Goal: Transaction & Acquisition: Purchase product/service

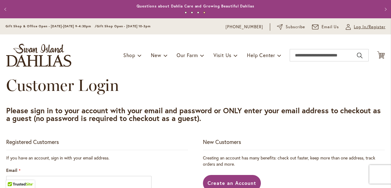
click at [368, 25] on span "Log In/Register" at bounding box center [370, 27] width 32 height 6
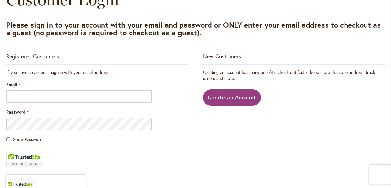
scroll to position [87, 0]
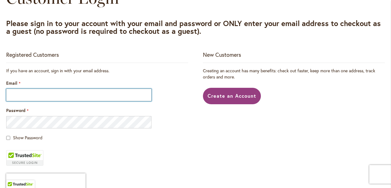
click at [117, 98] on input "Email" at bounding box center [78, 95] width 145 height 12
type input "**********"
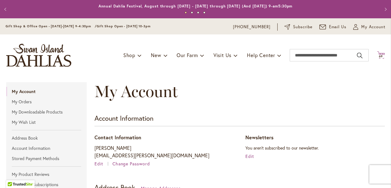
click at [383, 55] on span "69 69 items" at bounding box center [381, 56] width 6 height 3
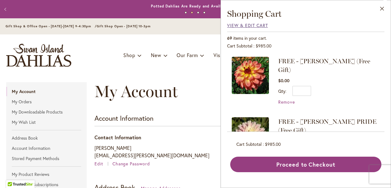
click at [257, 27] on span "View & Edit Cart" at bounding box center [247, 25] width 41 height 6
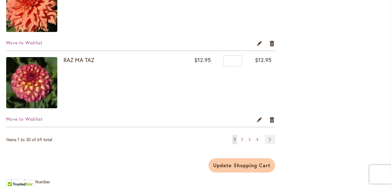
scroll to position [1540, 0]
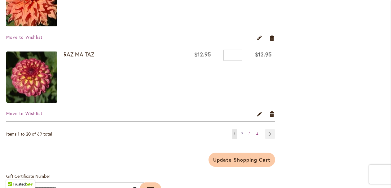
click at [243, 134] on link "Page 2" at bounding box center [241, 133] width 5 height 9
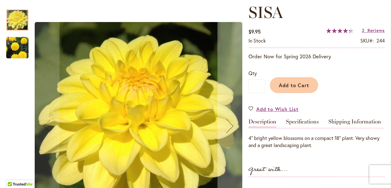
scroll to position [88, 0]
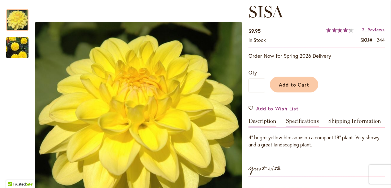
click at [307, 119] on link "Specifications" at bounding box center [302, 122] width 33 height 9
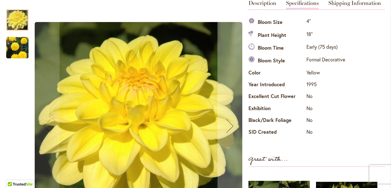
click at [21, 43] on img "SISA" at bounding box center [17, 48] width 45 height 40
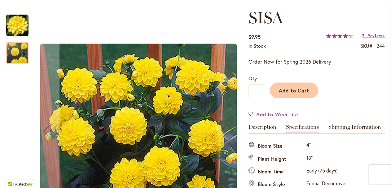
scroll to position [81, 0]
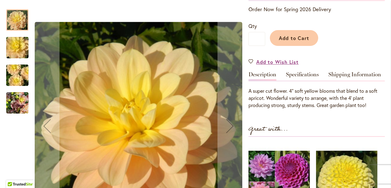
scroll to position [135, 0]
click at [295, 75] on link "Specifications" at bounding box center [302, 75] width 33 height 9
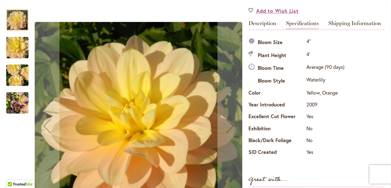
scroll to position [182, 0]
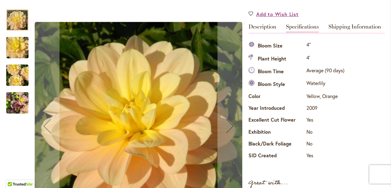
click at [16, 105] on img "DAY DREAMER" at bounding box center [17, 103] width 22 height 30
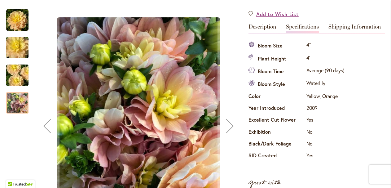
click at [15, 73] on img "DAY DREAMER" at bounding box center [17, 75] width 45 height 30
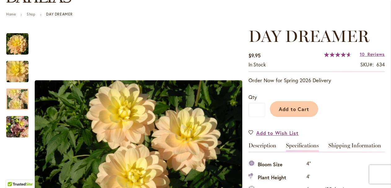
scroll to position [62, 0]
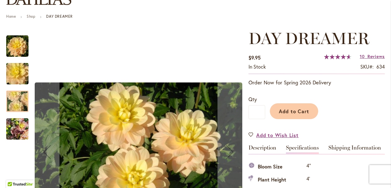
click at [17, 73] on img "DAY DREAMER" at bounding box center [17, 74] width 45 height 30
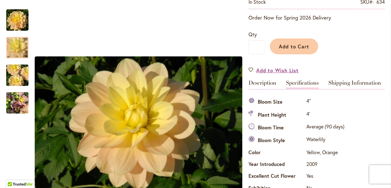
scroll to position [127, 0]
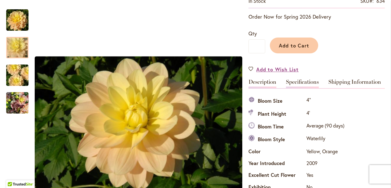
click at [270, 84] on link "Description" at bounding box center [262, 83] width 28 height 9
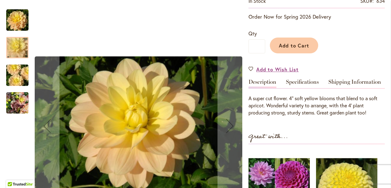
click at [23, 106] on img "DAY DREAMER" at bounding box center [17, 103] width 22 height 30
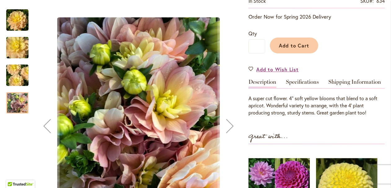
click at [20, 79] on img "DAY DREAMER" at bounding box center [17, 75] width 45 height 30
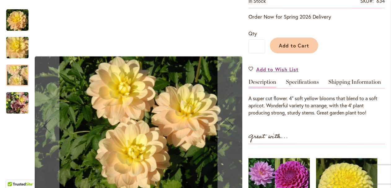
click at [14, 50] on img "DAY DREAMER" at bounding box center [17, 48] width 45 height 30
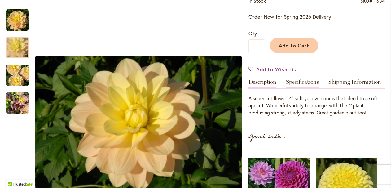
click at [293, 83] on link "Specifications" at bounding box center [302, 83] width 33 height 9
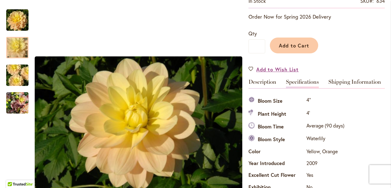
scroll to position [206, 0]
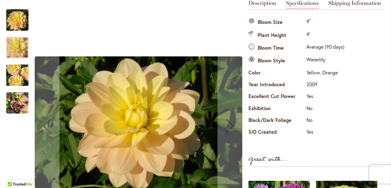
click at [18, 78] on img "DAY DREAMER" at bounding box center [17, 75] width 45 height 30
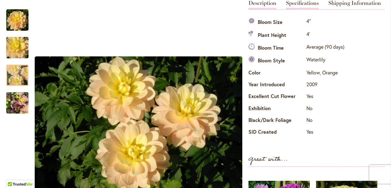
click at [263, 3] on link "Description" at bounding box center [262, 4] width 28 height 9
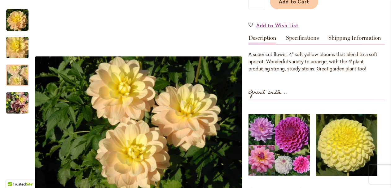
scroll to position [163, 0]
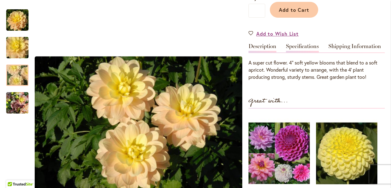
click at [296, 48] on link "Specifications" at bounding box center [302, 47] width 33 height 9
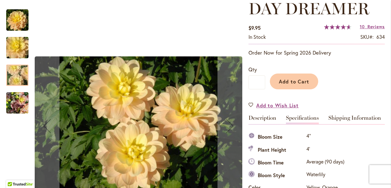
scroll to position [91, 0]
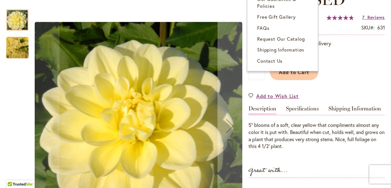
scroll to position [101, 0]
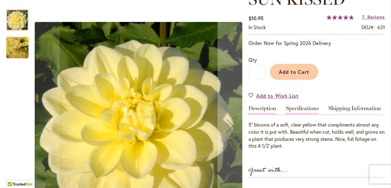
click at [302, 111] on link "Specifications" at bounding box center [302, 109] width 33 height 9
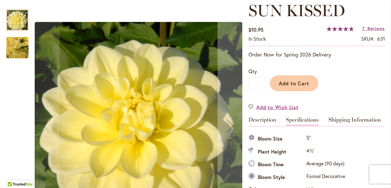
scroll to position [84, 0]
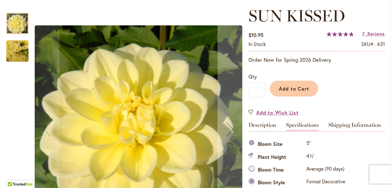
click at [9, 48] on img "SUN KISSED" at bounding box center [17, 50] width 45 height 33
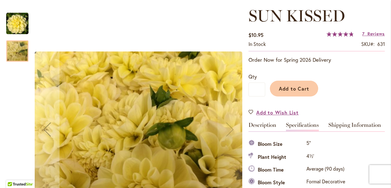
click at [23, 21] on img "SUN KISSED" at bounding box center [17, 23] width 22 height 22
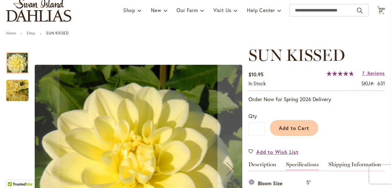
scroll to position [0, 0]
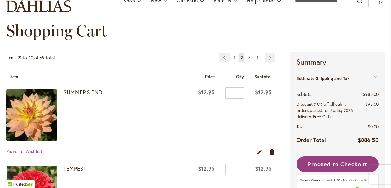
scroll to position [62, 0]
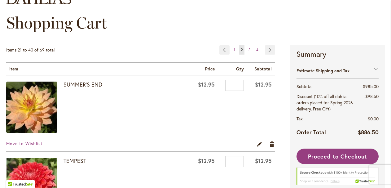
click at [88, 85] on link "SUMMER'S END" at bounding box center [82, 84] width 39 height 7
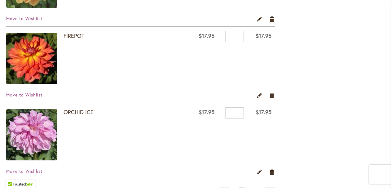
scroll to position [1483, 0]
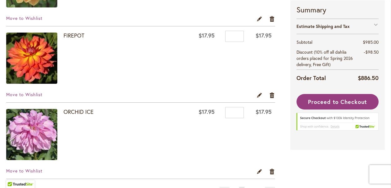
click at [39, 63] on img at bounding box center [31, 58] width 51 height 51
click at [272, 94] on link "Remove item" at bounding box center [272, 94] width 6 height 7
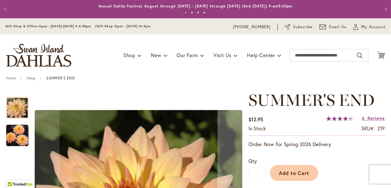
type input "*****"
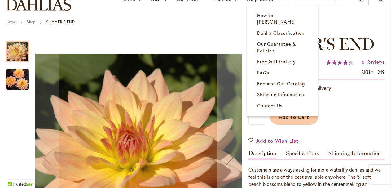
scroll to position [57, 0]
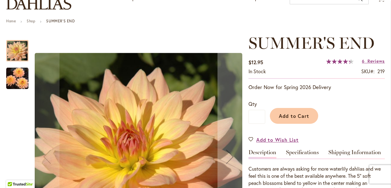
click at [10, 81] on img "SUMMER'S END" at bounding box center [17, 78] width 22 height 23
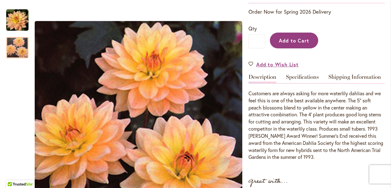
scroll to position [134, 0]
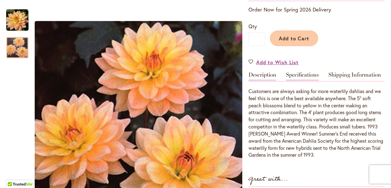
click at [297, 75] on link "Specifications" at bounding box center [302, 76] width 33 height 9
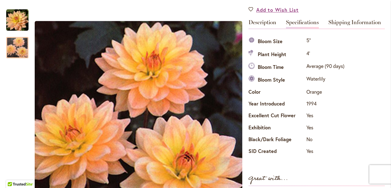
scroll to position [186, 0]
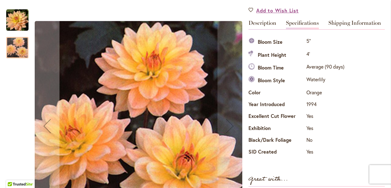
click at [16, 21] on img "SUMMER'S END" at bounding box center [17, 20] width 22 height 22
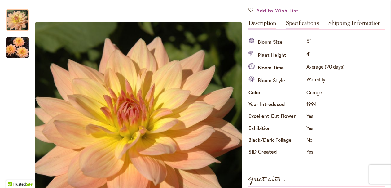
click at [259, 21] on link "Description" at bounding box center [262, 24] width 28 height 9
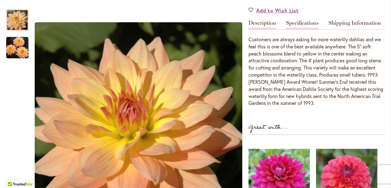
click at [302, 21] on link "Specifications" at bounding box center [302, 24] width 33 height 9
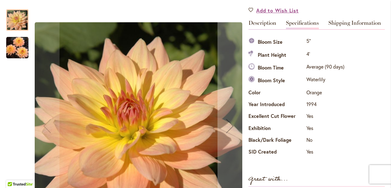
click at [22, 41] on img "SUMMER'S END" at bounding box center [17, 47] width 22 height 23
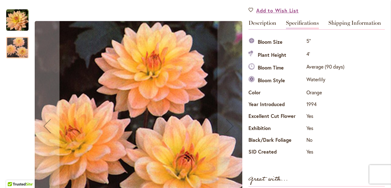
click at [21, 21] on img "SUMMER'S END" at bounding box center [17, 20] width 22 height 22
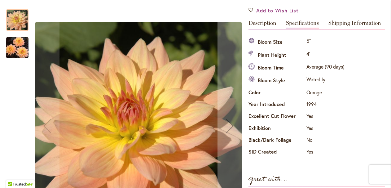
click at [19, 47] on img "SUMMER'S END" at bounding box center [17, 47] width 22 height 23
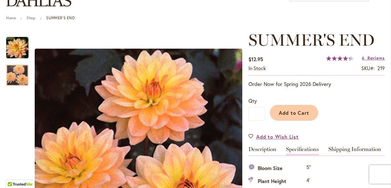
scroll to position [60, 0]
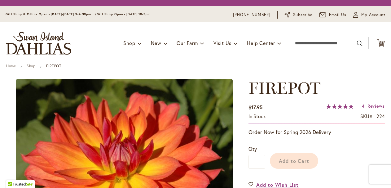
type input "*****"
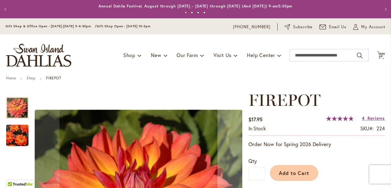
click at [18, 136] on img "FIREPOT" at bounding box center [17, 135] width 45 height 35
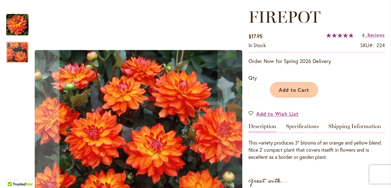
scroll to position [98, 0]
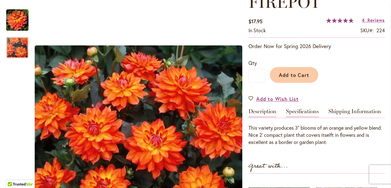
click at [304, 112] on link "Specifications" at bounding box center [302, 112] width 33 height 9
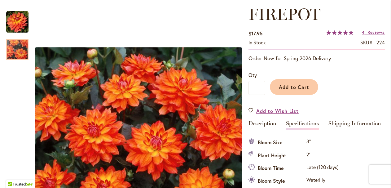
scroll to position [78, 0]
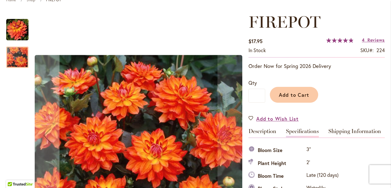
click at [24, 27] on img "FIREPOT" at bounding box center [17, 30] width 22 height 22
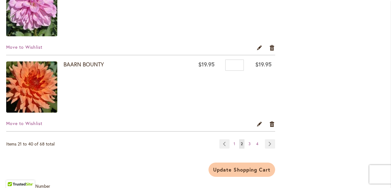
scroll to position [1544, 0]
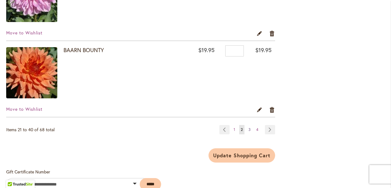
click at [250, 129] on span "3" at bounding box center [249, 129] width 2 height 5
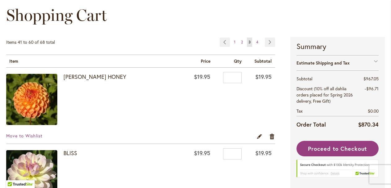
scroll to position [125, 0]
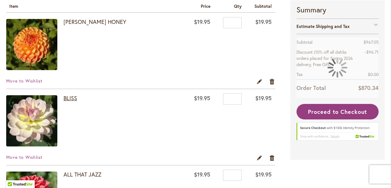
click at [68, 97] on link "BLISS" at bounding box center [70, 97] width 14 height 7
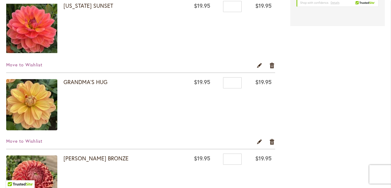
scroll to position [446, 0]
click at [100, 82] on link "GRANDMA'S HUG" at bounding box center [85, 81] width 44 height 7
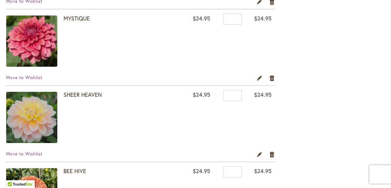
scroll to position [1044, 0]
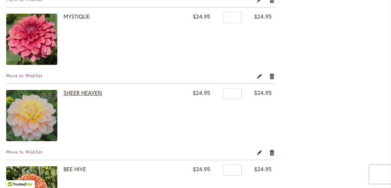
click at [94, 91] on link "SHEER HEAVEN" at bounding box center [82, 92] width 38 height 7
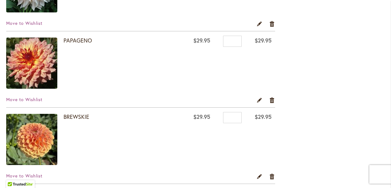
scroll to position [1335, 0]
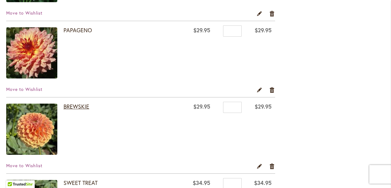
click at [85, 107] on link "BREWSKIE" at bounding box center [76, 106] width 26 height 7
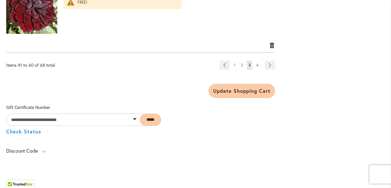
scroll to position [1609, 0]
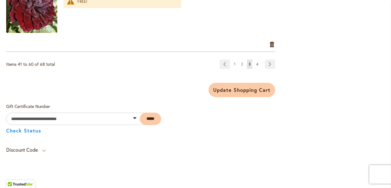
click at [258, 65] on link "Page 4" at bounding box center [257, 63] width 5 height 9
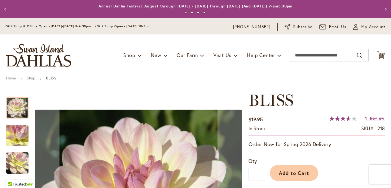
type input "*****"
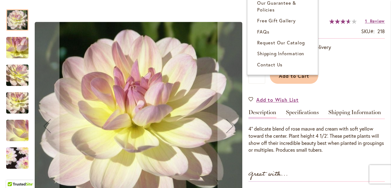
scroll to position [99, 0]
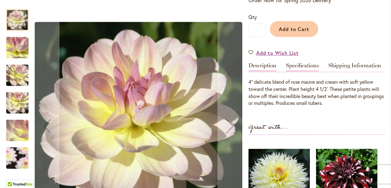
click at [296, 65] on link "Specifications" at bounding box center [302, 67] width 33 height 9
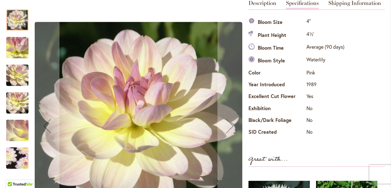
click at [20, 43] on img "BLISS" at bounding box center [17, 47] width 45 height 33
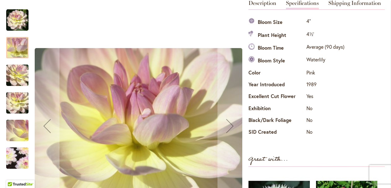
click at [18, 77] on img "BLISS" at bounding box center [17, 75] width 45 height 33
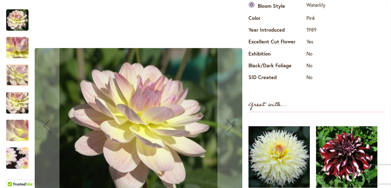
scroll to position [261, 0]
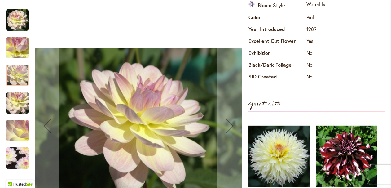
click at [15, 105] on img "BLISS" at bounding box center [17, 102] width 45 height 33
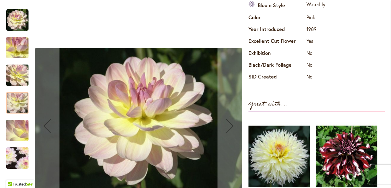
click at [19, 131] on img "BLISS" at bounding box center [17, 130] width 45 height 33
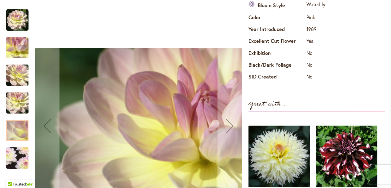
click at [22, 154] on img "BLISS" at bounding box center [17, 158] width 43 height 43
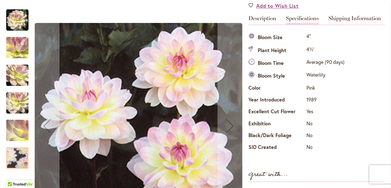
scroll to position [182, 0]
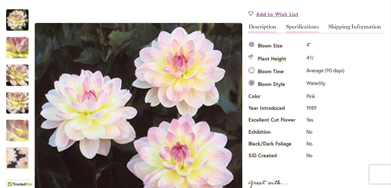
click at [264, 28] on link "Description" at bounding box center [262, 28] width 28 height 9
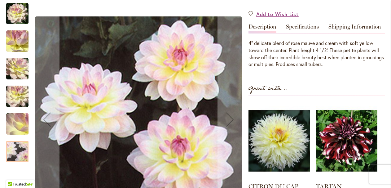
click at [10, 126] on img "BLISS" at bounding box center [17, 123] width 45 height 33
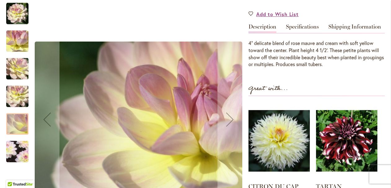
click at [15, 97] on img "BLISS" at bounding box center [17, 96] width 45 height 33
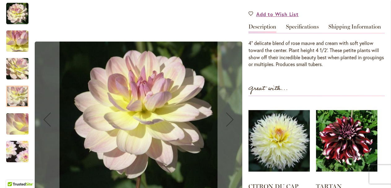
click at [19, 60] on img "BLISS" at bounding box center [17, 68] width 45 height 33
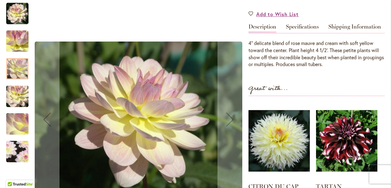
click at [21, 40] on img "BLISS" at bounding box center [17, 40] width 45 height 33
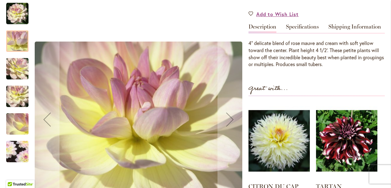
click at [19, 12] on img "BLISS" at bounding box center [17, 13] width 22 height 22
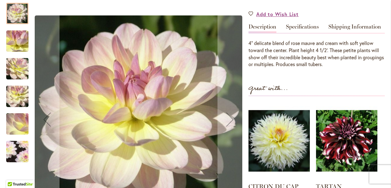
click at [22, 37] on img "BLISS" at bounding box center [17, 40] width 45 height 33
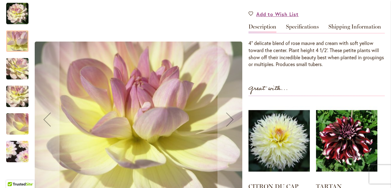
click at [9, 67] on img "BLISS" at bounding box center [17, 68] width 45 height 33
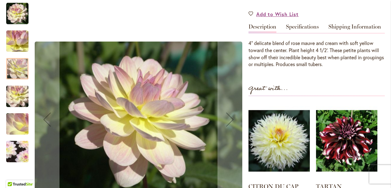
click at [13, 93] on img "BLISS" at bounding box center [17, 96] width 45 height 33
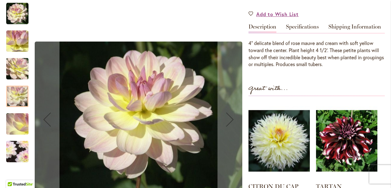
click at [18, 121] on img "BLISS" at bounding box center [17, 123] width 45 height 33
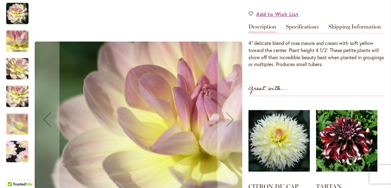
click at [19, 155] on img "BLISS" at bounding box center [17, 151] width 43 height 43
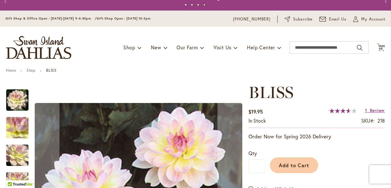
scroll to position [0, 0]
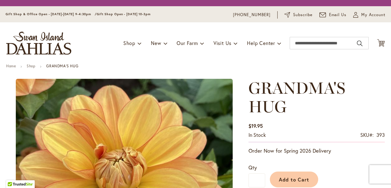
type input "*****"
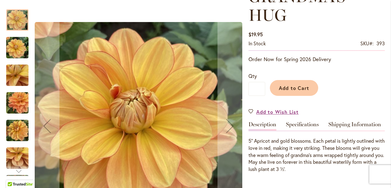
scroll to position [103, 0]
click at [297, 125] on link "Specifications" at bounding box center [302, 126] width 33 height 9
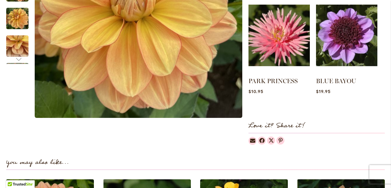
scroll to position [359, 0]
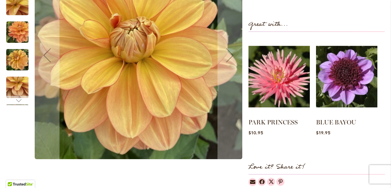
click at [18, 98] on div "Next" at bounding box center [17, 100] width 9 height 9
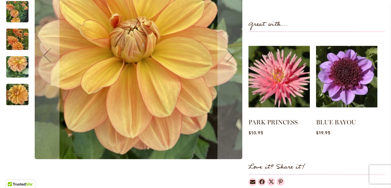
click at [18, 98] on img "GRANDMA'S HUG" at bounding box center [17, 95] width 22 height 30
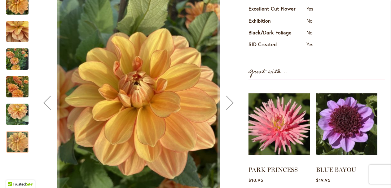
scroll to position [293, 0]
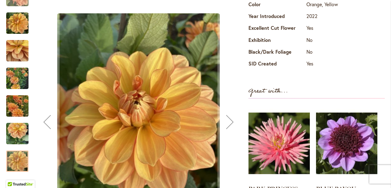
click at [14, 137] on img "GRANDMA'S HUG" at bounding box center [17, 134] width 22 height 30
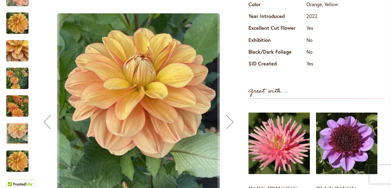
click at [15, 110] on img "GRANDMA'S HUG" at bounding box center [17, 106] width 22 height 30
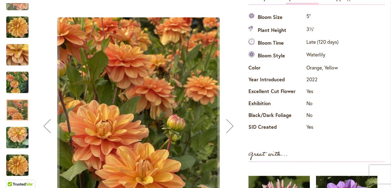
scroll to position [224, 0]
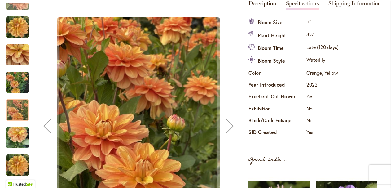
click at [17, 88] on img "GRANDMA'S HUG" at bounding box center [17, 83] width 22 height 30
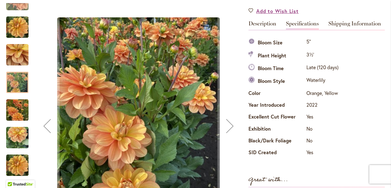
scroll to position [203, 0]
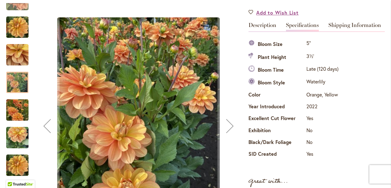
click at [16, 57] on img "GRANDMA'S HUG" at bounding box center [17, 55] width 22 height 30
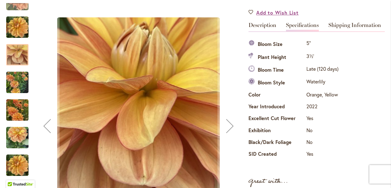
click at [15, 27] on img "GRANDMA'S HUG" at bounding box center [17, 27] width 22 height 30
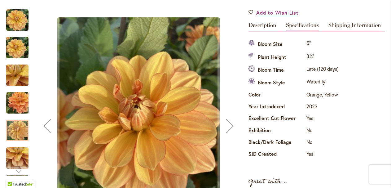
click at [20, 108] on img "GRANDMA'S HUG" at bounding box center [17, 102] width 45 height 33
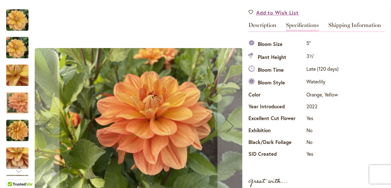
click at [18, 81] on img "GRANDMA'S HUG" at bounding box center [17, 75] width 45 height 33
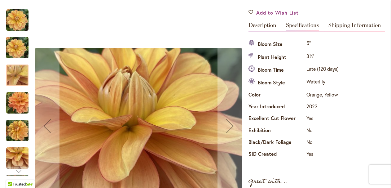
click at [16, 55] on img "GRANDMA'S HUG" at bounding box center [17, 48] width 22 height 30
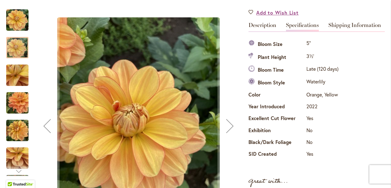
click at [18, 33] on div "GRANDMA'S HUG" at bounding box center [20, 45] width 28 height 28
click at [18, 22] on img "GRANDMA'S HUG" at bounding box center [17, 20] width 22 height 22
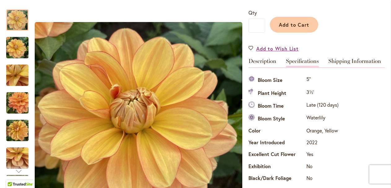
scroll to position [164, 0]
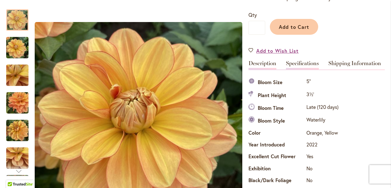
click at [262, 63] on link "Description" at bounding box center [262, 64] width 28 height 9
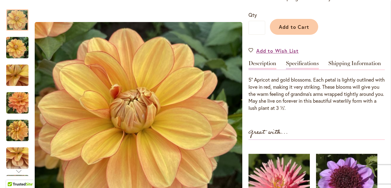
click at [297, 64] on link "Specifications" at bounding box center [302, 64] width 33 height 9
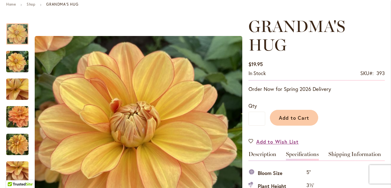
scroll to position [37, 0]
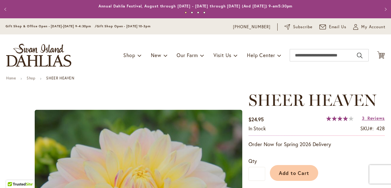
type input "*****"
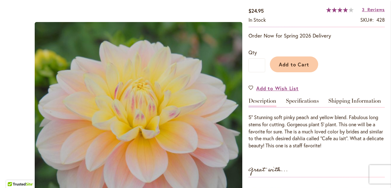
scroll to position [114, 0]
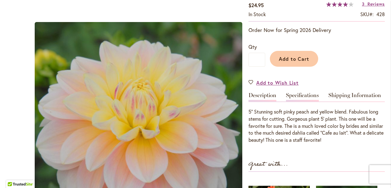
click at [305, 94] on link "Specifications" at bounding box center [302, 96] width 33 height 9
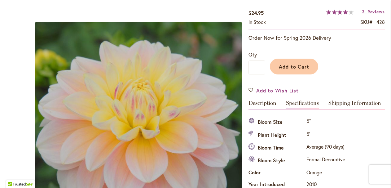
scroll to position [106, 0]
click at [272, 104] on link "Description" at bounding box center [262, 104] width 28 height 9
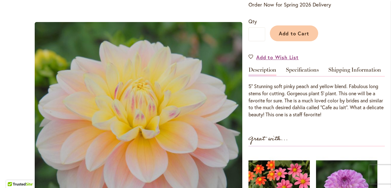
scroll to position [141, 0]
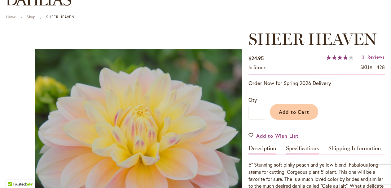
click at [299, 147] on link "Specifications" at bounding box center [302, 149] width 33 height 9
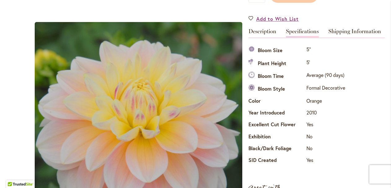
scroll to position [177, 0]
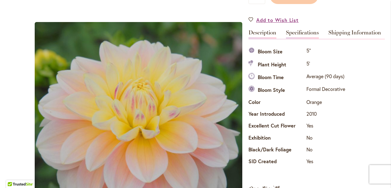
click at [262, 31] on link "Description" at bounding box center [262, 34] width 28 height 9
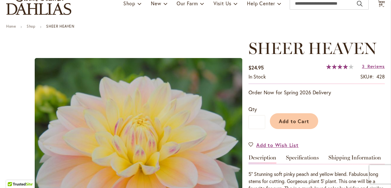
scroll to position [50, 0]
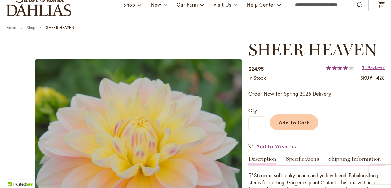
click at [278, 48] on span "SHEER HEAVEN" at bounding box center [312, 50] width 128 height 20
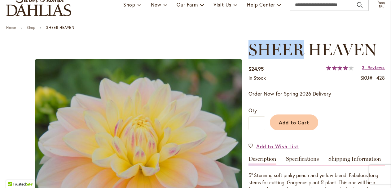
click at [278, 48] on span "SHEER HEAVEN" at bounding box center [312, 50] width 128 height 20
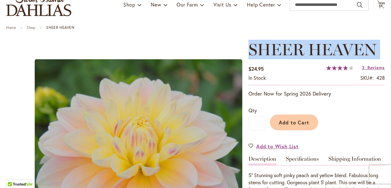
copy div "SHEER HEAVEN"
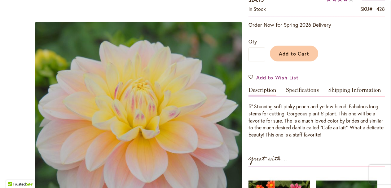
scroll to position [123, 0]
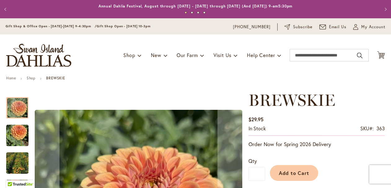
type input "*****"
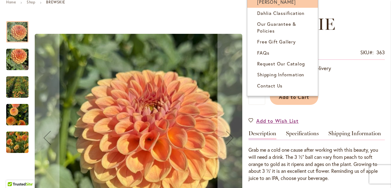
scroll to position [77, 0]
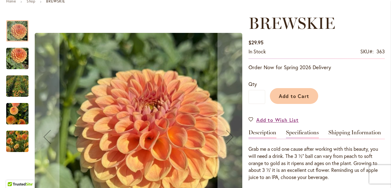
click at [296, 132] on link "Specifications" at bounding box center [302, 133] width 33 height 9
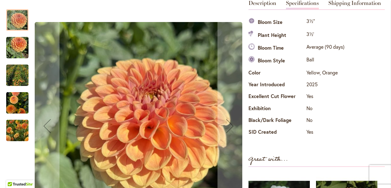
click at [24, 130] on img "BREWSKIE" at bounding box center [17, 130] width 45 height 36
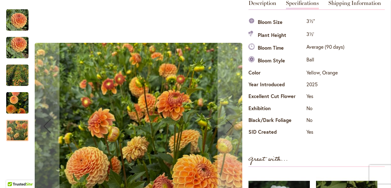
click at [18, 103] on img "BREWSKIE" at bounding box center [17, 102] width 22 height 23
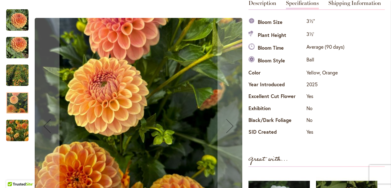
click at [16, 135] on img "BREWSKIE" at bounding box center [17, 130] width 45 height 36
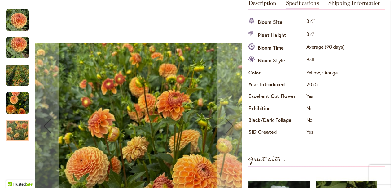
click at [19, 106] on img "BREWSKIE" at bounding box center [17, 102] width 22 height 23
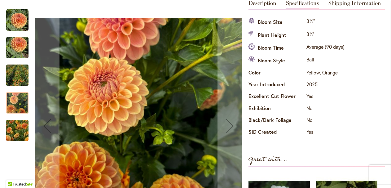
click at [17, 79] on img "BREWSKIE" at bounding box center [17, 75] width 45 height 42
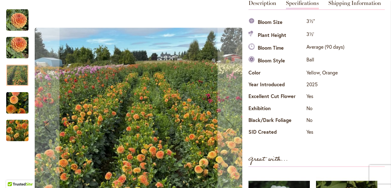
click at [15, 51] on img "BREWSKIE" at bounding box center [17, 48] width 22 height 30
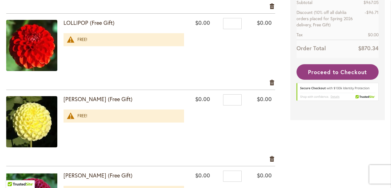
scroll to position [200, 0]
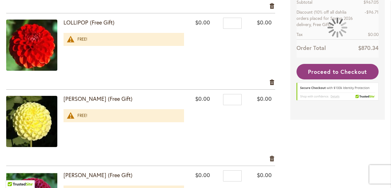
click at [36, 126] on img at bounding box center [31, 121] width 51 height 51
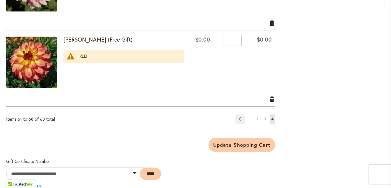
scroll to position [645, 0]
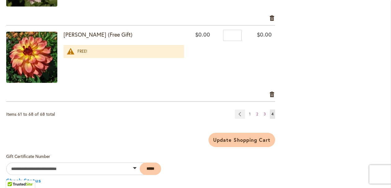
click at [251, 112] on link "Page 1" at bounding box center [249, 113] width 5 height 9
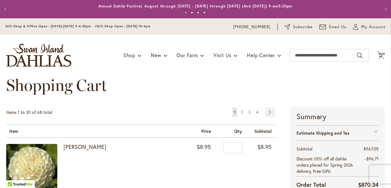
click at [241, 112] on span "2" at bounding box center [242, 112] width 2 height 5
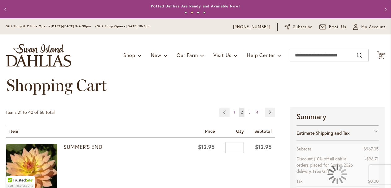
click at [250, 112] on span "3" at bounding box center [249, 112] width 2 height 5
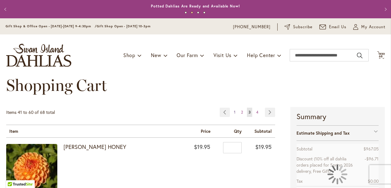
click at [236, 112] on link "Page 1" at bounding box center [234, 111] width 5 height 9
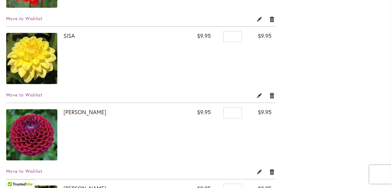
scroll to position [878, 0]
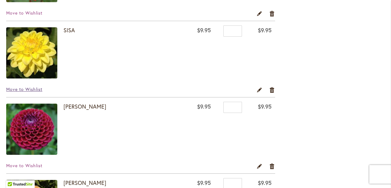
click at [38, 89] on span "Move to Wishlist" at bounding box center [24, 89] width 36 height 6
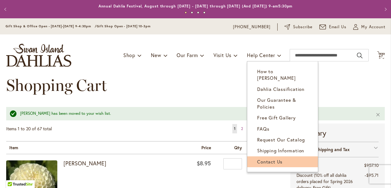
click at [269, 158] on span "Contact Us" at bounding box center [269, 161] width 25 height 6
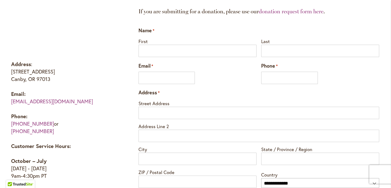
scroll to position [332, 0]
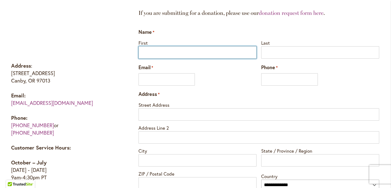
click at [182, 50] on input "First" at bounding box center [197, 52] width 118 height 12
type input "*****"
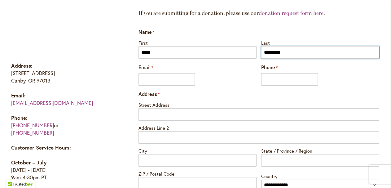
type input "*********"
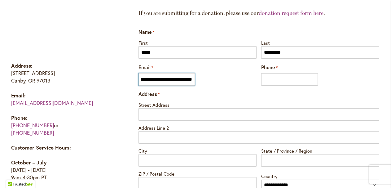
scroll to position [0, 12]
type input "**********"
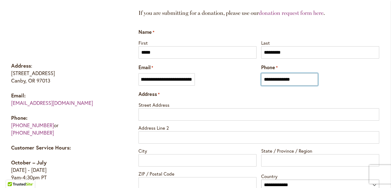
scroll to position [0, 0]
type input "**********"
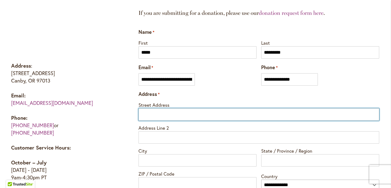
click at [148, 112] on input "Street Address" at bounding box center [258, 114] width 241 height 12
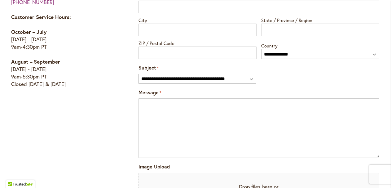
scroll to position [443, 0]
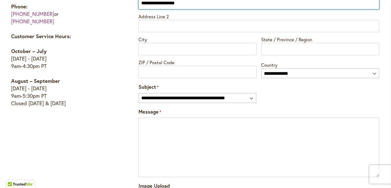
type input "**********"
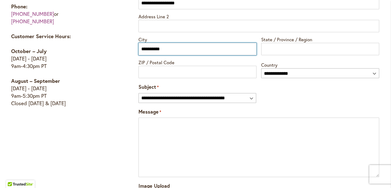
type input "**********"
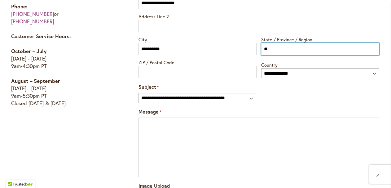
type input "**"
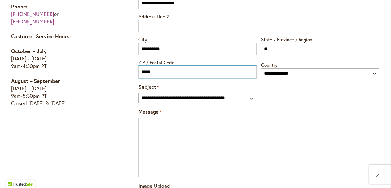
type input "*****"
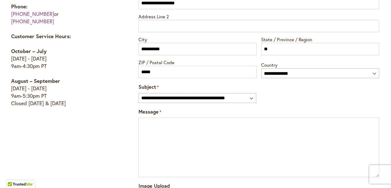
click at [134, 92] on div "**********" at bounding box center [258, 75] width 253 height 417
click at [153, 98] on select "**********" at bounding box center [197, 98] width 118 height 10
select select "*****"
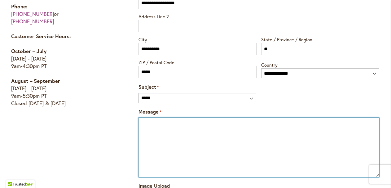
click at [173, 130] on textarea "Message *" at bounding box center [258, 146] width 241 height 59
paste textarea "*******"
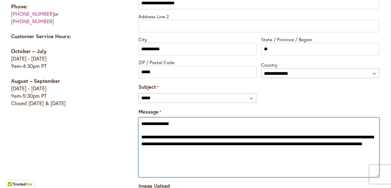
click at [343, 138] on textarea "**********" at bounding box center [258, 146] width 241 height 59
click at [361, 145] on textarea "**********" at bounding box center [258, 146] width 241 height 59
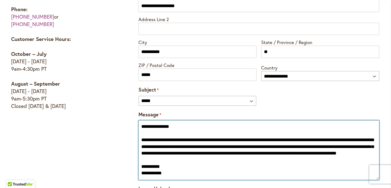
scroll to position [441, 0]
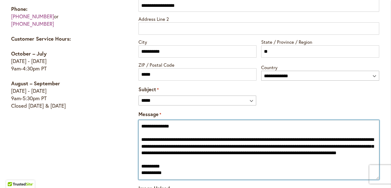
click at [356, 142] on textarea "**********" at bounding box center [258, 149] width 241 height 59
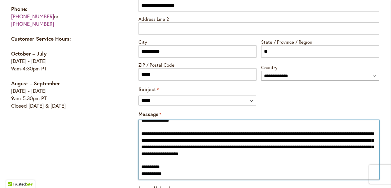
click at [356, 140] on textarea "**********" at bounding box center [258, 149] width 241 height 59
click at [286, 147] on textarea "**********" at bounding box center [258, 149] width 241 height 59
click at [350, 147] on textarea "**********" at bounding box center [258, 149] width 241 height 59
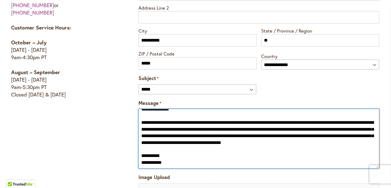
scroll to position [456, 0]
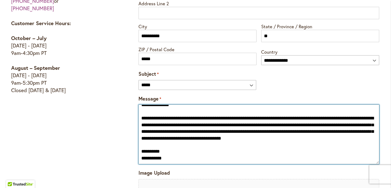
click at [293, 138] on textarea "**********" at bounding box center [258, 133] width 241 height 59
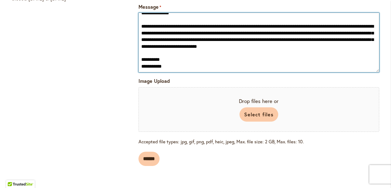
scroll to position [574, 0]
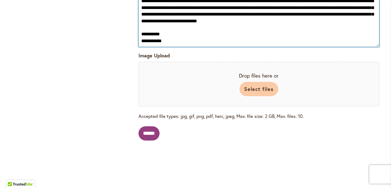
type textarea "**********"
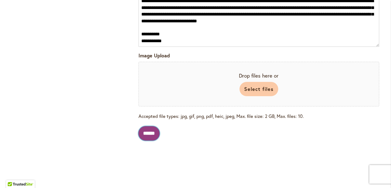
click at [159, 133] on input "******" at bounding box center [148, 133] width 21 height 14
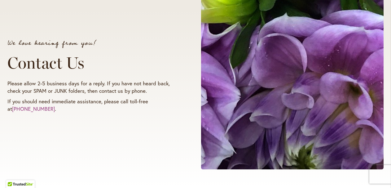
scroll to position [0, 0]
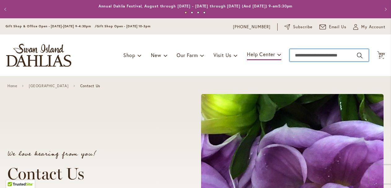
click at [307, 58] on input "Search" at bounding box center [329, 55] width 79 height 12
type input "*****"
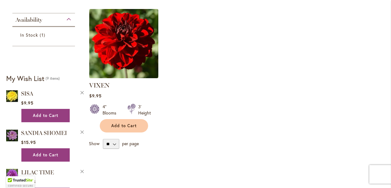
scroll to position [173, 0]
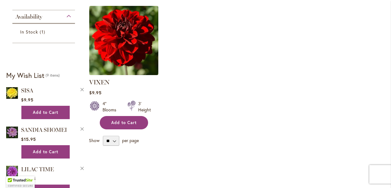
click at [134, 120] on span "Add to Cart" at bounding box center [123, 122] width 25 height 5
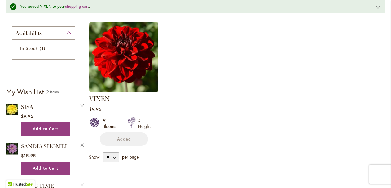
scroll to position [16, 0]
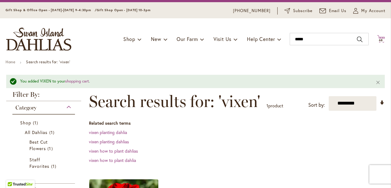
click at [382, 36] on icon at bounding box center [381, 38] width 8 height 7
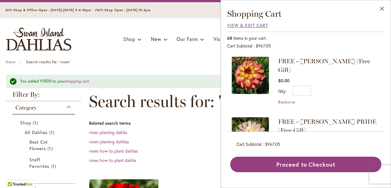
click at [244, 27] on span "View & Edit Cart" at bounding box center [247, 25] width 41 height 6
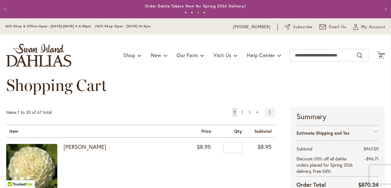
scroll to position [1500, 0]
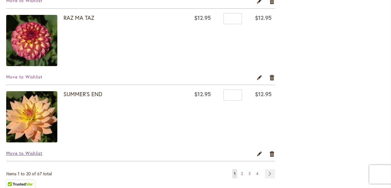
click at [31, 151] on span "Move to Wishlist" at bounding box center [24, 153] width 36 height 6
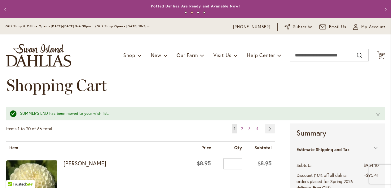
scroll to position [1311, 0]
click at [243, 128] on link "Page 2" at bounding box center [241, 128] width 5 height 9
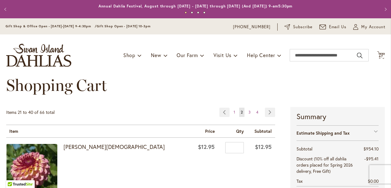
scroll to position [1500, 0]
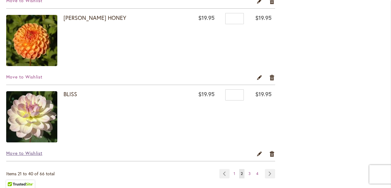
click at [32, 151] on span "Move to Wishlist" at bounding box center [24, 153] width 36 height 6
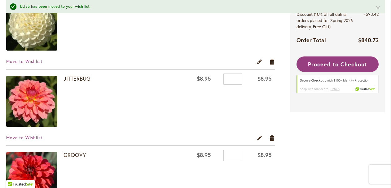
scroll to position [175, 0]
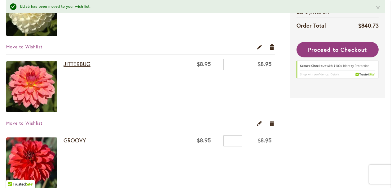
click at [79, 65] on link "JITTERBUG" at bounding box center [76, 63] width 27 height 7
click at [78, 138] on link "GROOVY" at bounding box center [74, 139] width 22 height 7
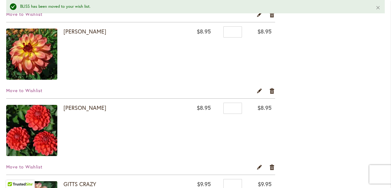
scroll to position [362, 0]
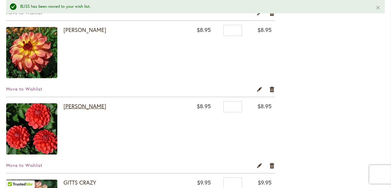
click at [79, 107] on link "[PERSON_NAME]" at bounding box center [84, 105] width 43 height 7
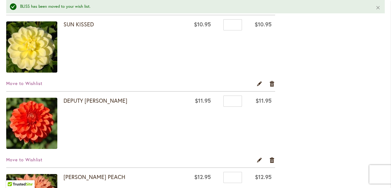
scroll to position [1296, 0]
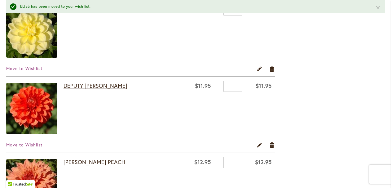
click at [78, 87] on link "DEPUTY [PERSON_NAME]" at bounding box center [95, 85] width 64 height 7
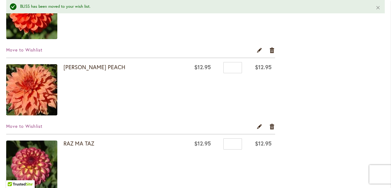
scroll to position [1392, 0]
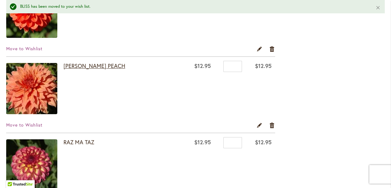
click at [79, 66] on link "[PERSON_NAME] PEACH" at bounding box center [94, 65] width 62 height 7
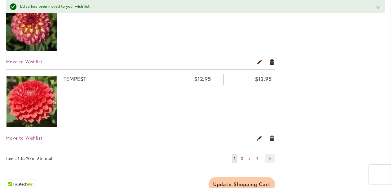
scroll to position [1537, 0]
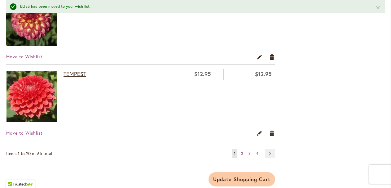
click at [77, 72] on link "TEMPEST" at bounding box center [74, 73] width 23 height 7
click at [241, 155] on span "2" at bounding box center [242, 153] width 2 height 5
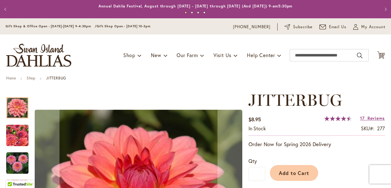
type input "*****"
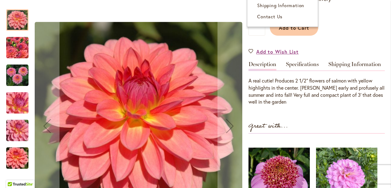
scroll to position [147, 0]
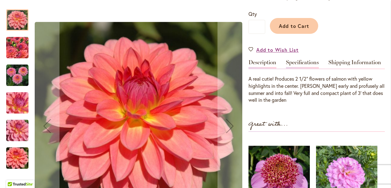
click at [295, 60] on link "Specifications" at bounding box center [302, 63] width 33 height 9
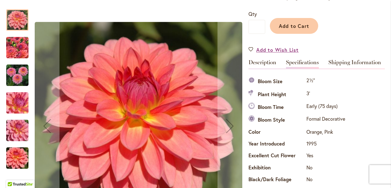
scroll to position [206, 0]
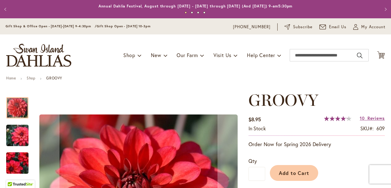
type input "*****"
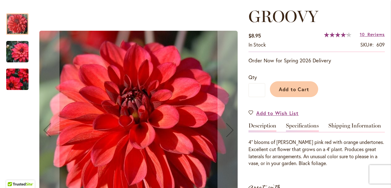
click at [291, 124] on link "Specifications" at bounding box center [302, 127] width 33 height 9
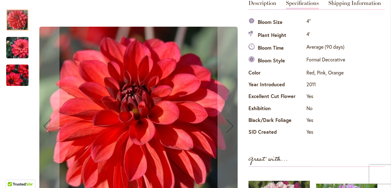
scroll to position [207, 0]
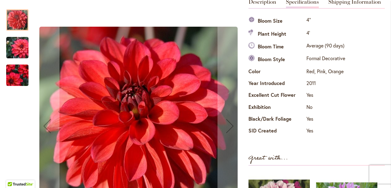
click at [13, 20] on div at bounding box center [17, 19] width 22 height 21
click at [19, 50] on img "GROOVY" at bounding box center [17, 48] width 45 height 30
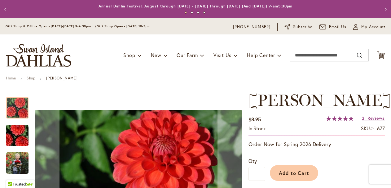
type input "*****"
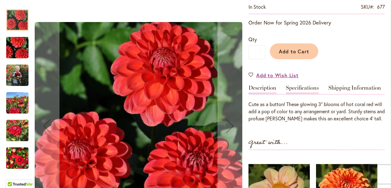
click at [304, 94] on link "Specifications" at bounding box center [302, 89] width 33 height 9
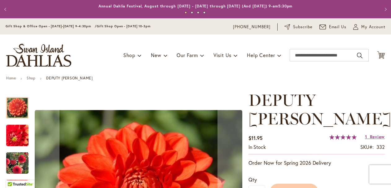
type input "*****"
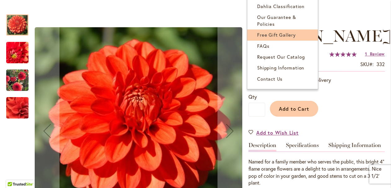
scroll to position [83, 0]
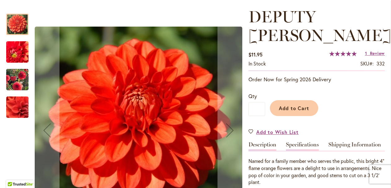
click at [297, 142] on link "Specifications" at bounding box center [302, 146] width 33 height 9
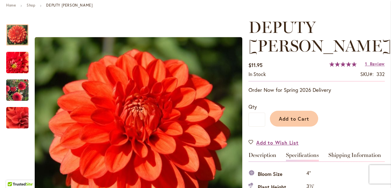
scroll to position [81, 0]
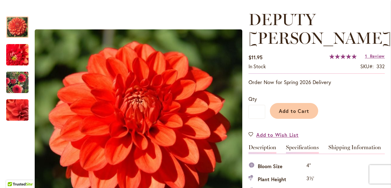
click at [264, 144] on link "Description" at bounding box center [262, 148] width 28 height 9
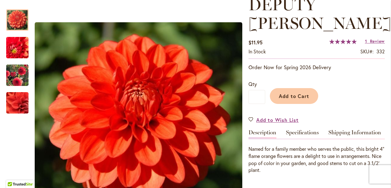
scroll to position [97, 0]
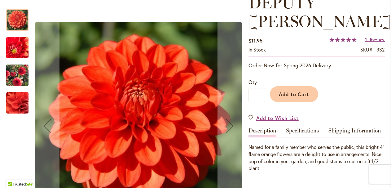
click at [16, 100] on img "DEPUTY BOB" at bounding box center [17, 102] width 44 height 43
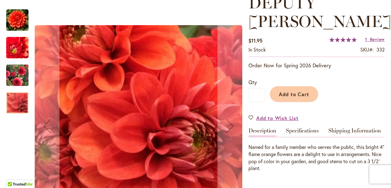
click at [16, 74] on img "DEPUTY BOB" at bounding box center [17, 75] width 45 height 35
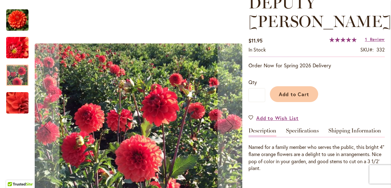
click at [13, 50] on img "DEPUTY BOB" at bounding box center [17, 47] width 44 height 43
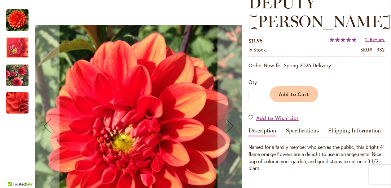
click at [15, 76] on img "DEPUTY BOB" at bounding box center [17, 75] width 45 height 35
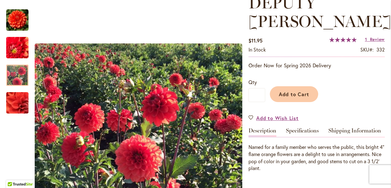
click at [297, 108] on div "DEPUTY BOB $11.95 In stock SKU 332 Rating: 100 % of 100 1 Review Add Your Revie…" at bounding box center [316, 173] width 136 height 360
click at [299, 128] on link "Specifications" at bounding box center [302, 132] width 33 height 9
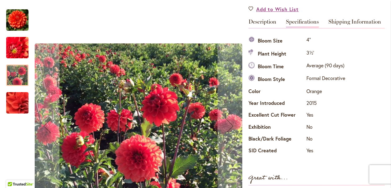
click at [18, 17] on img "DEPUTY BOB" at bounding box center [17, 20] width 22 height 22
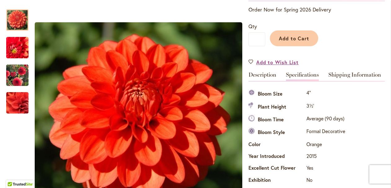
scroll to position [154, 0]
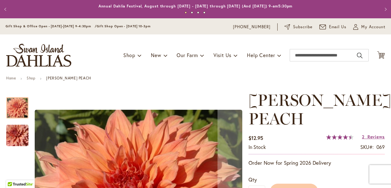
type input "*****"
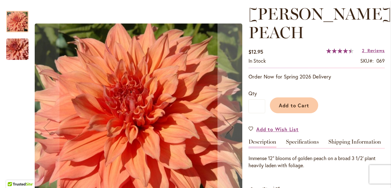
scroll to position [90, 0]
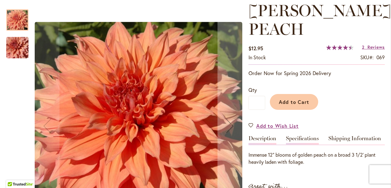
click at [306, 138] on link "Specifications" at bounding box center [302, 139] width 33 height 9
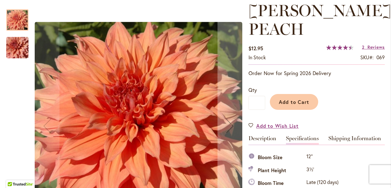
scroll to position [225, 0]
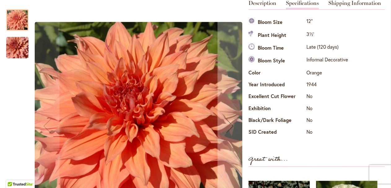
click at [24, 54] on img "Sherwood's Peach" at bounding box center [17, 48] width 45 height 30
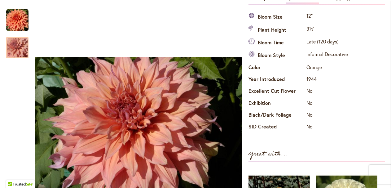
scroll to position [218, 0]
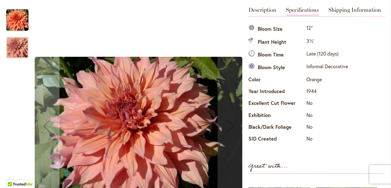
click at [19, 15] on img "Sherwood's Peach" at bounding box center [17, 20] width 22 height 22
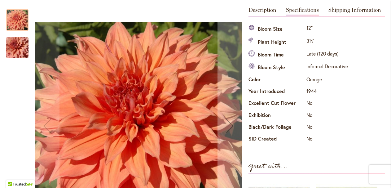
click at [17, 22] on div at bounding box center [17, 19] width 22 height 21
click at [14, 46] on img "Sherwood's Peach" at bounding box center [17, 48] width 45 height 30
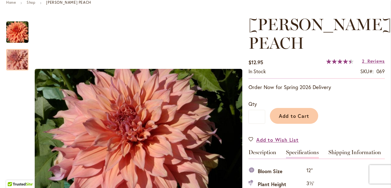
scroll to position [74, 0]
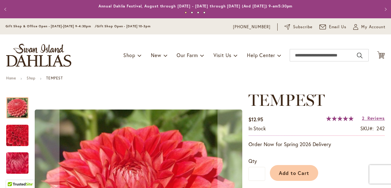
type input "*****"
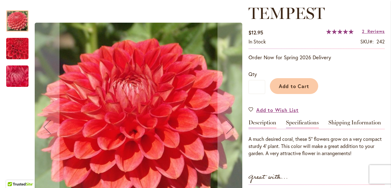
click at [308, 125] on link "Specifications" at bounding box center [302, 124] width 33 height 9
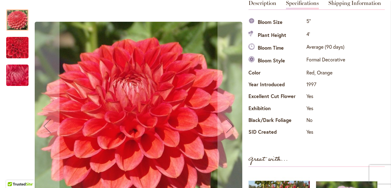
click at [16, 44] on img "TEMPEST" at bounding box center [17, 47] width 43 height 43
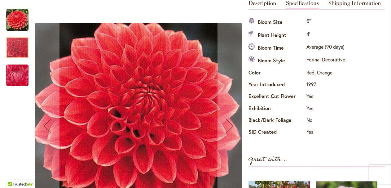
click at [19, 70] on img "TEMPEST" at bounding box center [17, 75] width 45 height 33
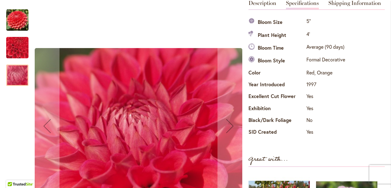
click at [16, 22] on img "TEMPEST" at bounding box center [17, 20] width 22 height 22
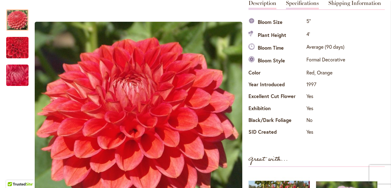
click at [268, 5] on link "Description" at bounding box center [262, 4] width 28 height 9
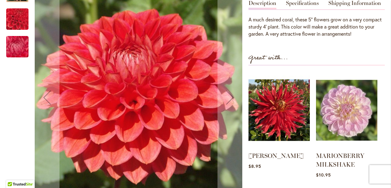
click at [23, 43] on img "TEMPEST" at bounding box center [17, 46] width 45 height 33
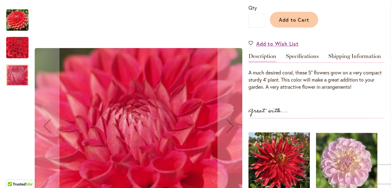
scroll to position [150, 0]
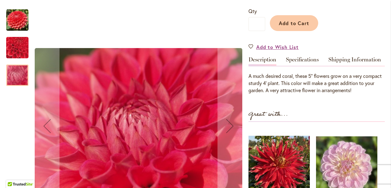
click at [14, 17] on img "TEMPEST" at bounding box center [17, 20] width 22 height 22
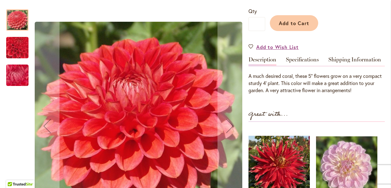
click at [20, 47] on img "TEMPEST" at bounding box center [17, 47] width 43 height 43
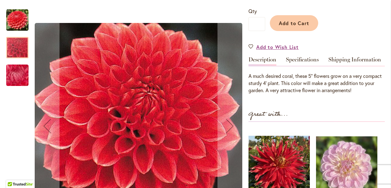
click at [21, 71] on img "TEMPEST" at bounding box center [17, 75] width 45 height 33
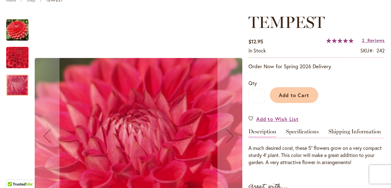
scroll to position [71, 0]
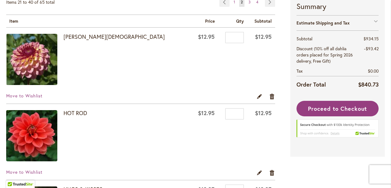
scroll to position [111, 0]
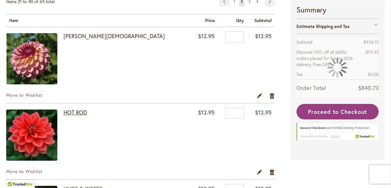
click at [81, 113] on link "HOT ROD" at bounding box center [75, 111] width 24 height 7
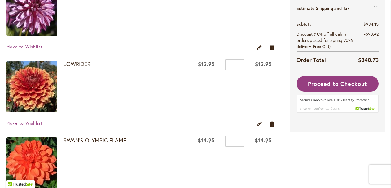
scroll to position [312, 0]
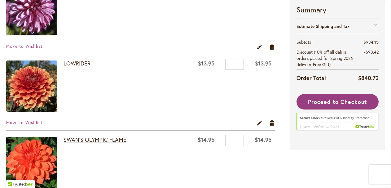
click at [80, 138] on link "SWAN'S OLYMPIC FLAME" at bounding box center [94, 139] width 63 height 7
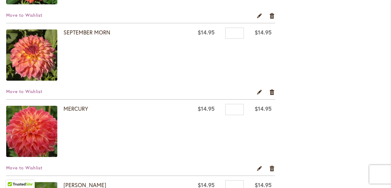
scroll to position [496, 0]
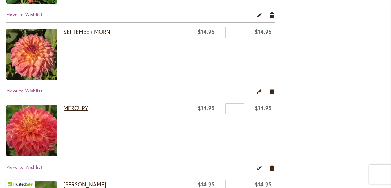
click at [76, 107] on link "MERCURY" at bounding box center [75, 107] width 24 height 7
click at [74, 32] on link "SEPTEMBER MORN" at bounding box center [86, 31] width 47 height 7
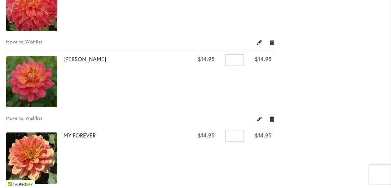
scroll to position [622, 0]
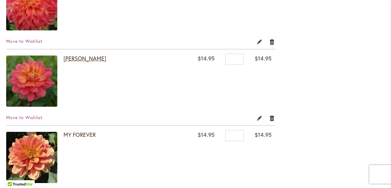
click at [95, 58] on link "[PERSON_NAME]" at bounding box center [84, 58] width 43 height 7
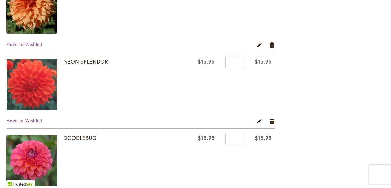
scroll to position [929, 0]
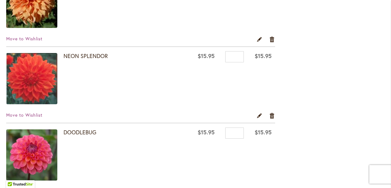
click at [95, 58] on link "NEON SPLENDOR" at bounding box center [85, 55] width 44 height 7
click at [85, 134] on link "DOODLEBUG" at bounding box center [79, 131] width 33 height 7
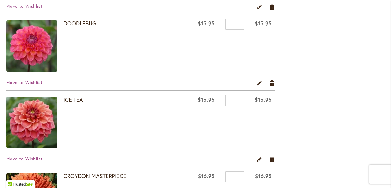
scroll to position [1041, 0]
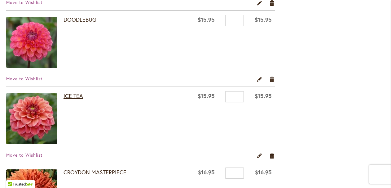
click at [71, 95] on link "ICE TEA" at bounding box center [73, 95] width 20 height 7
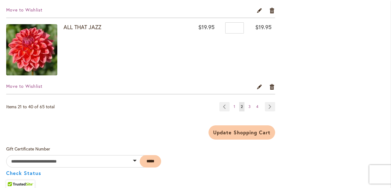
scroll to position [1568, 0]
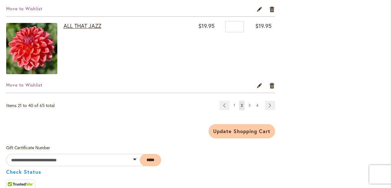
click at [80, 26] on link "ALL THAT JAZZ" at bounding box center [82, 25] width 38 height 7
click at [250, 106] on span "3" at bounding box center [249, 105] width 2 height 5
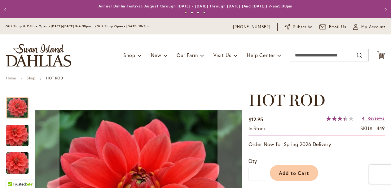
type input "*****"
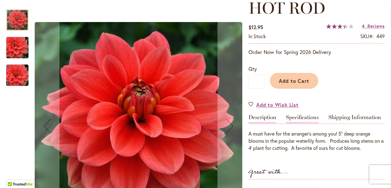
click at [298, 118] on link "Specifications" at bounding box center [302, 118] width 33 height 9
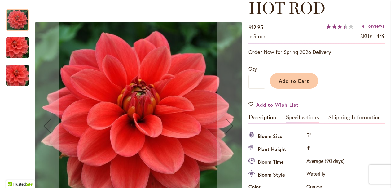
scroll to position [206, 0]
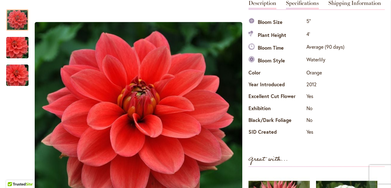
click at [262, 1] on link "Description" at bounding box center [262, 4] width 28 height 9
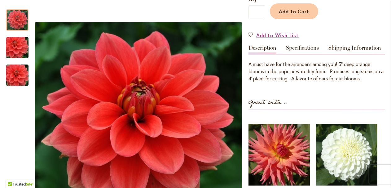
scroll to position [161, 0]
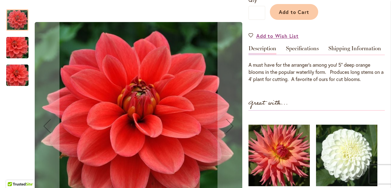
click at [19, 15] on div at bounding box center [17, 19] width 22 height 21
click at [20, 44] on img "HOT ROD" at bounding box center [17, 48] width 45 height 30
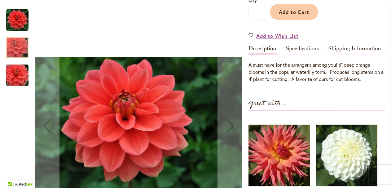
click at [23, 68] on img "HOT ROD" at bounding box center [17, 75] width 45 height 30
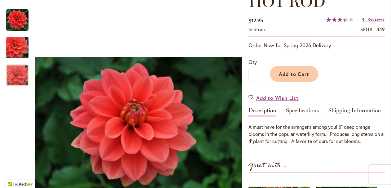
scroll to position [103, 0]
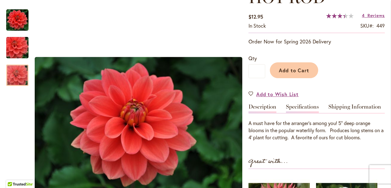
click at [304, 105] on link "Specifications" at bounding box center [302, 108] width 33 height 9
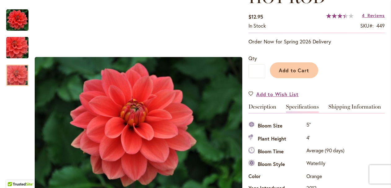
scroll to position [206, 0]
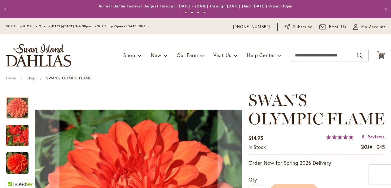
type input "*****"
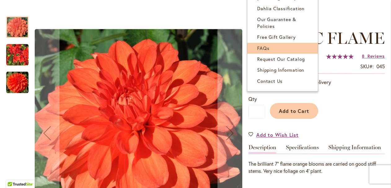
scroll to position [82, 0]
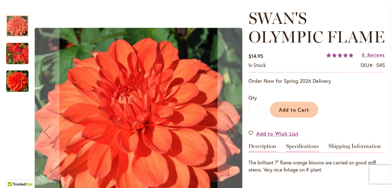
click at [293, 145] on link "Specifications" at bounding box center [302, 147] width 33 height 9
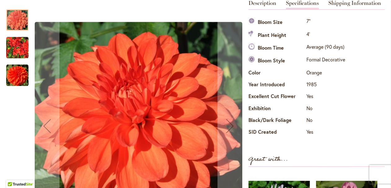
click at [7, 51] on img "Swan's Olympic Flame" at bounding box center [17, 48] width 22 height 30
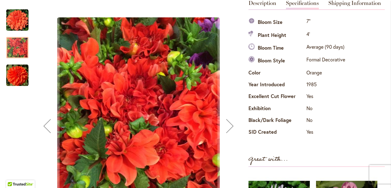
click at [13, 71] on img "Swan's Olympic Flame" at bounding box center [17, 75] width 22 height 22
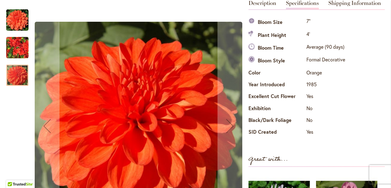
click at [12, 47] on img "Swan's Olympic Flame" at bounding box center [17, 48] width 22 height 30
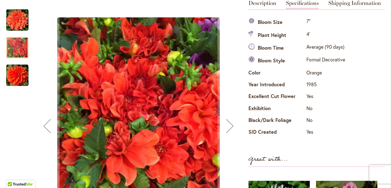
click at [16, 17] on img "Swan's Olympic Flame" at bounding box center [17, 20] width 22 height 22
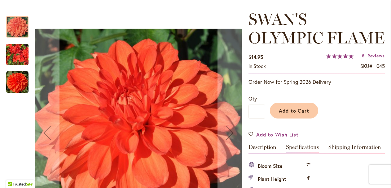
scroll to position [81, 0]
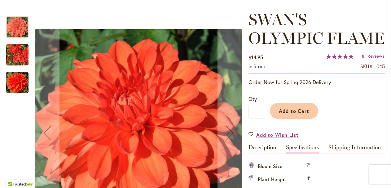
click at [14, 93] on div at bounding box center [17, 96] width 22 height 173
click at [14, 84] on img "Swan's Olympic Flame" at bounding box center [17, 82] width 22 height 22
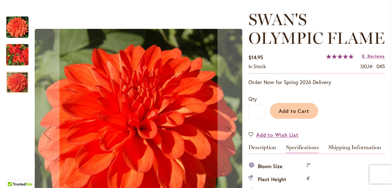
click at [18, 52] on img "Swan's Olympic Flame" at bounding box center [17, 55] width 22 height 30
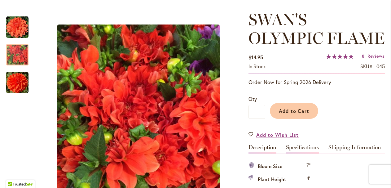
click at [260, 147] on link "Description" at bounding box center [262, 148] width 28 height 9
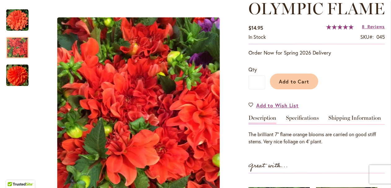
scroll to position [112, 0]
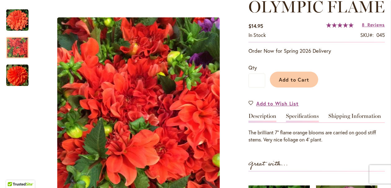
click at [308, 113] on link "Specifications" at bounding box center [302, 117] width 33 height 9
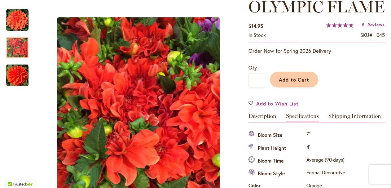
scroll to position [225, 0]
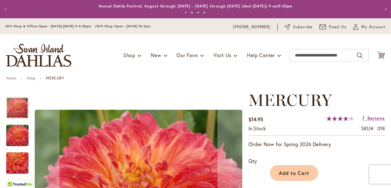
type input "*****"
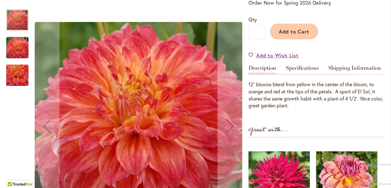
scroll to position [142, 0]
click at [16, 72] on img "Mercury" at bounding box center [17, 75] width 45 height 41
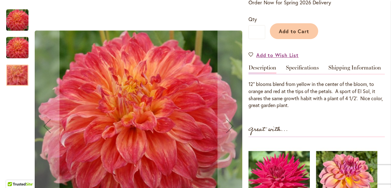
click at [14, 45] on img "Mercury" at bounding box center [17, 48] width 45 height 30
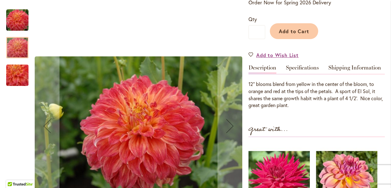
click at [18, 20] on img "Mercury" at bounding box center [17, 20] width 22 height 22
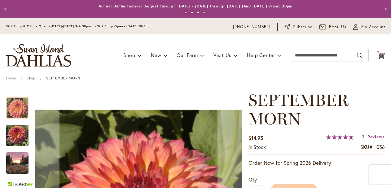
type input "*****"
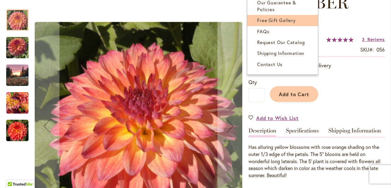
scroll to position [97, 0]
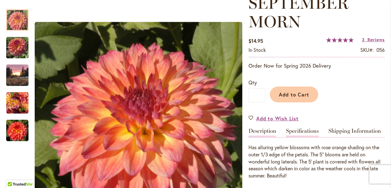
click at [294, 130] on link "Specifications" at bounding box center [302, 132] width 33 height 9
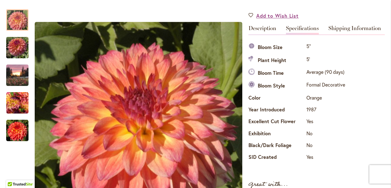
scroll to position [198, 0]
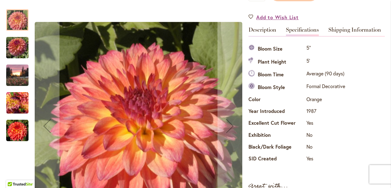
click at [9, 47] on img "SEPTEMBER MORN" at bounding box center [17, 48] width 22 height 30
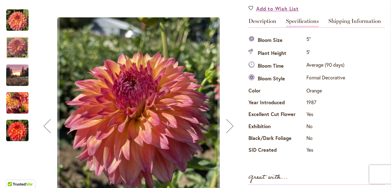
scroll to position [207, 0]
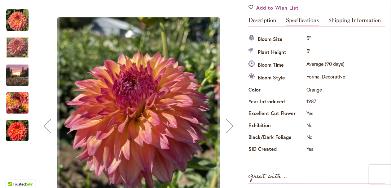
click at [18, 74] on img "September Morn" at bounding box center [17, 75] width 22 height 30
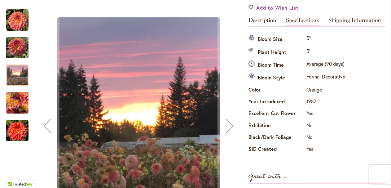
click at [21, 96] on img "September Morn" at bounding box center [17, 103] width 22 height 22
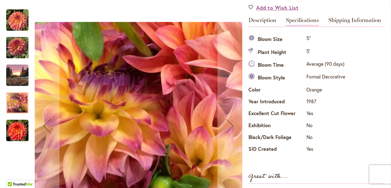
click at [22, 126] on img "September Morn" at bounding box center [17, 130] width 22 height 22
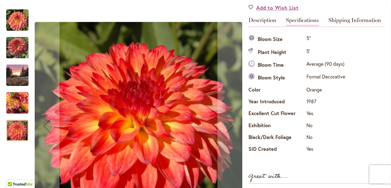
click at [17, 24] on img "September Morn" at bounding box center [17, 20] width 22 height 22
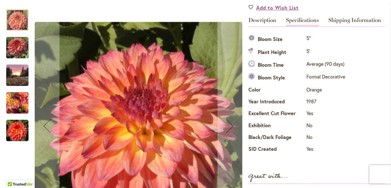
click at [15, 127] on img "September Morn" at bounding box center [17, 130] width 22 height 22
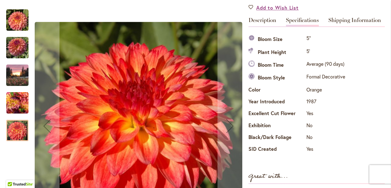
click at [15, 106] on img "September Morn" at bounding box center [17, 103] width 22 height 22
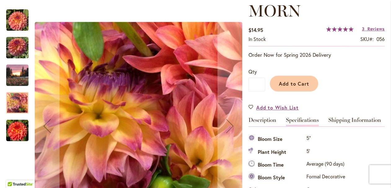
scroll to position [106, 0]
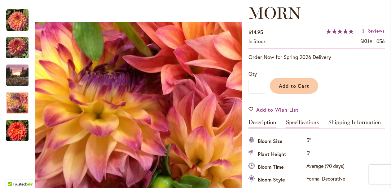
click at [269, 123] on link "Description" at bounding box center [262, 123] width 28 height 9
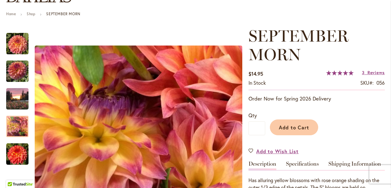
scroll to position [59, 0]
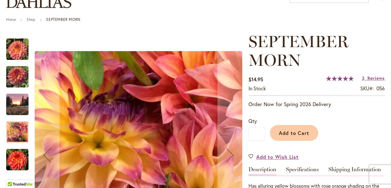
click at [16, 51] on img "September Morn" at bounding box center [17, 49] width 22 height 22
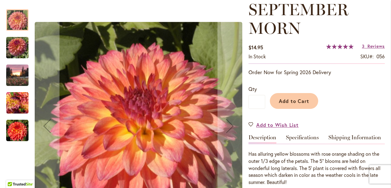
scroll to position [90, 0]
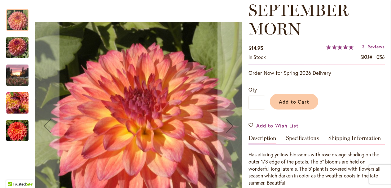
click at [16, 47] on img "SEPTEMBER MORN" at bounding box center [17, 48] width 22 height 30
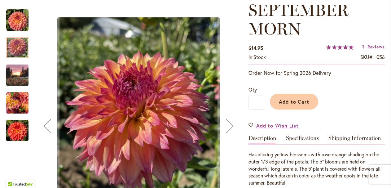
click at [19, 75] on img "September Morn" at bounding box center [17, 75] width 22 height 30
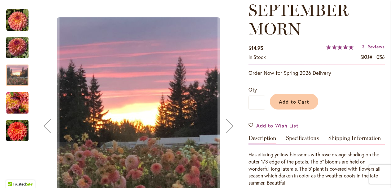
click at [20, 102] on img "September Morn" at bounding box center [17, 103] width 22 height 22
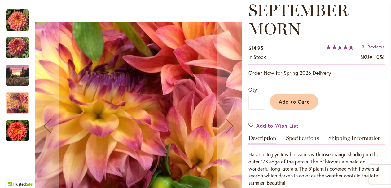
click at [21, 119] on div "September Morn" at bounding box center [17, 127] width 22 height 28
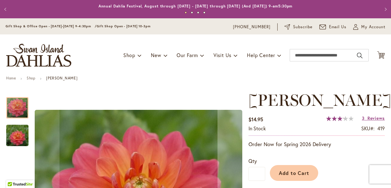
type input "*****"
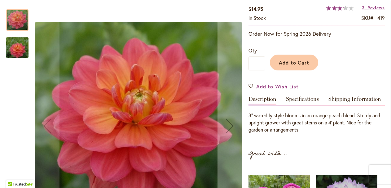
scroll to position [129, 0]
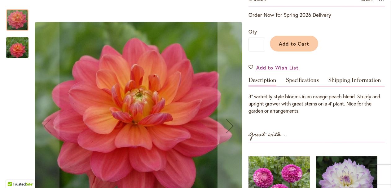
click at [17, 46] on img "LORA ASHLEY" at bounding box center [17, 48] width 45 height 30
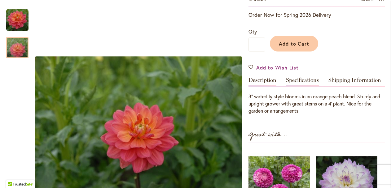
click at [295, 78] on link "Specifications" at bounding box center [302, 81] width 33 height 9
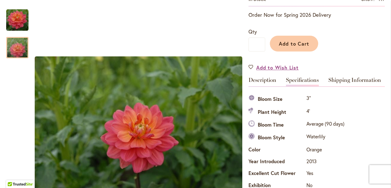
scroll to position [206, 0]
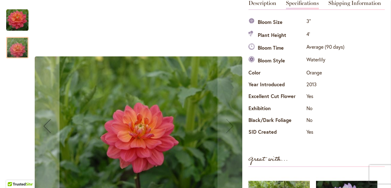
click at [18, 51] on div at bounding box center [17, 47] width 22 height 21
click at [17, 23] on img "LORA ASHLEY" at bounding box center [17, 20] width 22 height 22
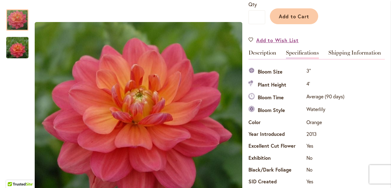
scroll to position [152, 0]
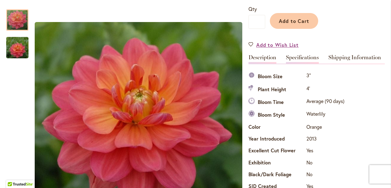
click at [277, 56] on div "Description" at bounding box center [264, 59] width 32 height 9
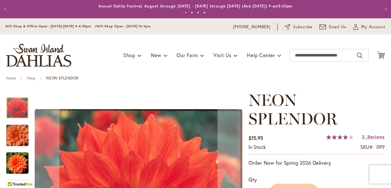
type input "*****"
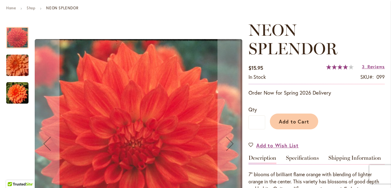
scroll to position [94, 0]
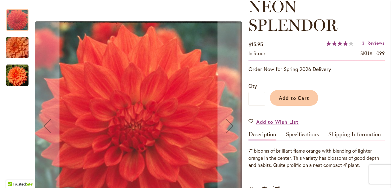
click at [14, 48] on img "Neon Splendor" at bounding box center [17, 48] width 45 height 30
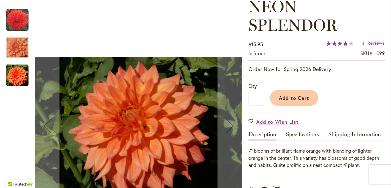
click at [19, 70] on img "Neon Splendor" at bounding box center [17, 75] width 22 height 22
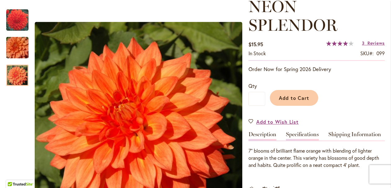
click at [289, 137] on link "Specifications" at bounding box center [302, 135] width 33 height 9
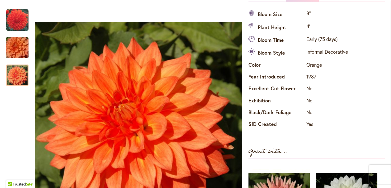
scroll to position [233, 0]
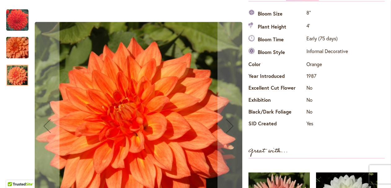
click at [18, 22] on img "Neon Splendor" at bounding box center [17, 20] width 22 height 23
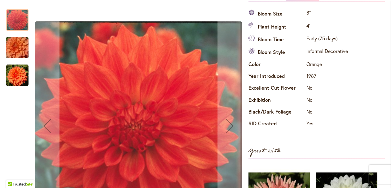
click at [18, 48] on img "Neon Splendor" at bounding box center [17, 48] width 45 height 30
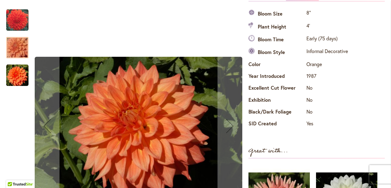
click at [16, 72] on img "Neon Splendor" at bounding box center [17, 75] width 22 height 22
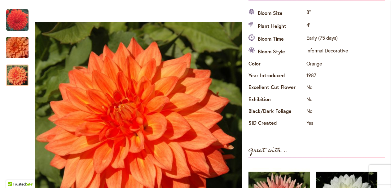
scroll to position [232, 0]
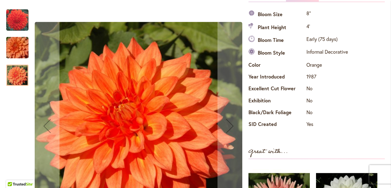
click at [27, 47] on img "Neon Splendor" at bounding box center [17, 48] width 45 height 30
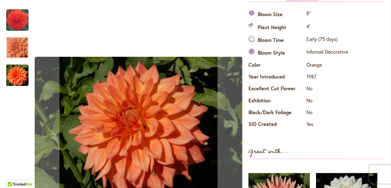
click at [21, 29] on img "Neon Splendor" at bounding box center [17, 20] width 22 height 23
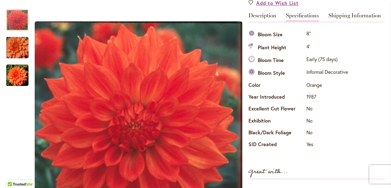
scroll to position [212, 0]
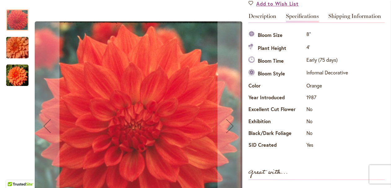
click at [12, 46] on img "Neon Splendor" at bounding box center [17, 48] width 45 height 30
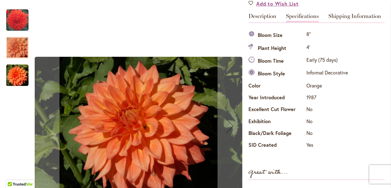
click at [18, 72] on img "Neon Splendor" at bounding box center [17, 75] width 22 height 22
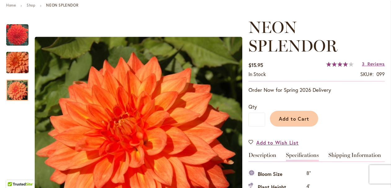
scroll to position [66, 0]
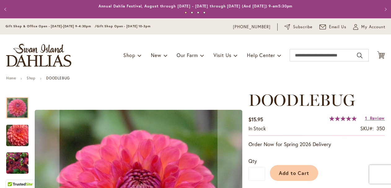
type input "*****"
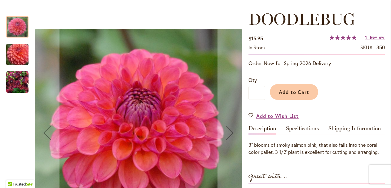
scroll to position [81, 0]
click at [20, 77] on img "DOODLEBUG" at bounding box center [17, 82] width 22 height 22
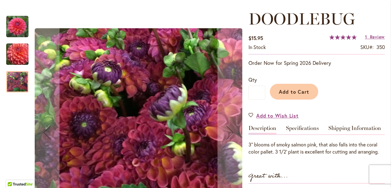
click at [17, 59] on img "DOODLEBUG" at bounding box center [17, 54] width 45 height 38
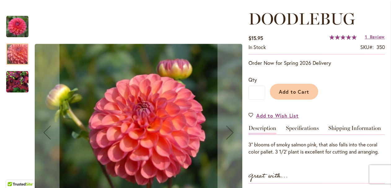
click at [18, 31] on img "DOODLEBUG" at bounding box center [17, 26] width 22 height 22
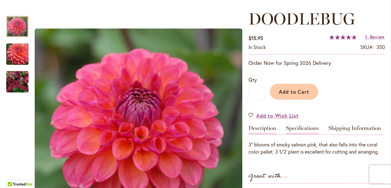
click at [299, 128] on link "Specifications" at bounding box center [302, 129] width 33 height 9
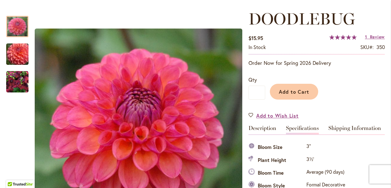
scroll to position [206, 0]
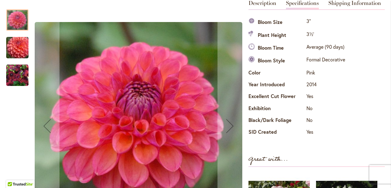
click at [10, 74] on img "DOODLEBUG" at bounding box center [17, 75] width 22 height 22
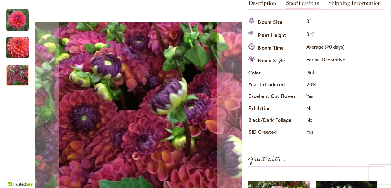
click at [15, 49] on img "DOODLEBUG" at bounding box center [17, 47] width 45 height 38
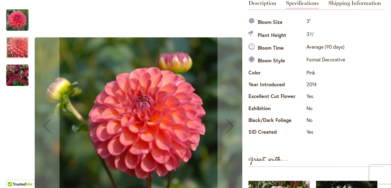
click at [19, 22] on img "DOODLEBUG" at bounding box center [17, 20] width 22 height 22
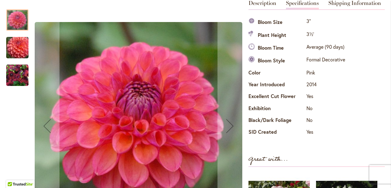
click at [21, 72] on img "DOODLEBUG" at bounding box center [17, 75] width 22 height 22
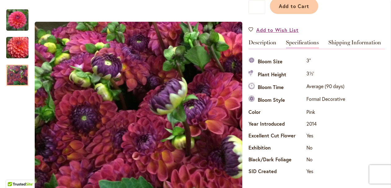
scroll to position [165, 0]
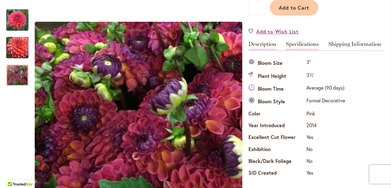
click at [266, 45] on link "Description" at bounding box center [262, 45] width 28 height 9
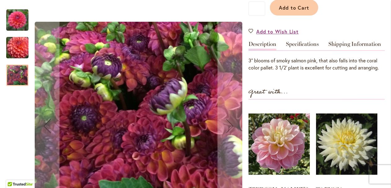
click at [16, 16] on img "DOODLEBUG" at bounding box center [17, 20] width 22 height 22
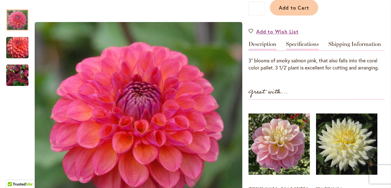
click at [303, 45] on link "Specifications" at bounding box center [302, 45] width 33 height 9
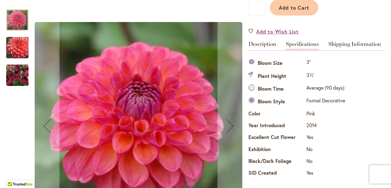
click at [14, 72] on img "DOODLEBUG" at bounding box center [17, 75] width 22 height 22
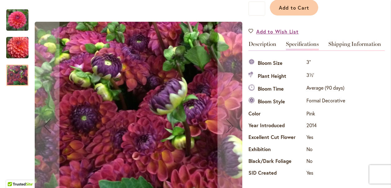
click at [16, 53] on img "DOODLEBUG" at bounding box center [17, 47] width 45 height 38
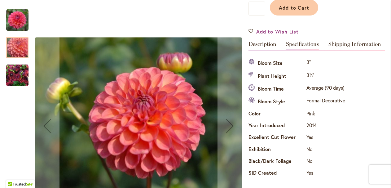
click at [18, 21] on img "DOODLEBUG" at bounding box center [17, 20] width 22 height 22
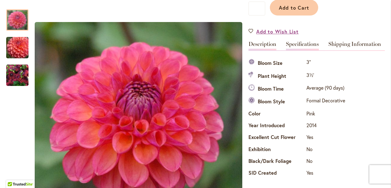
click at [264, 48] on link "Description" at bounding box center [262, 45] width 28 height 9
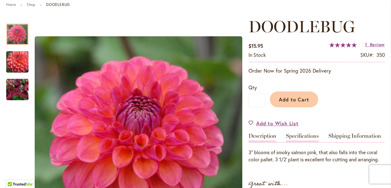
scroll to position [73, 0]
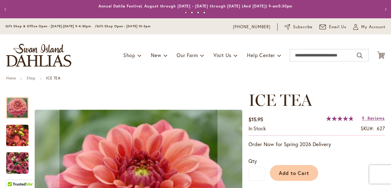
type input "*****"
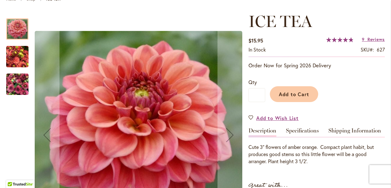
scroll to position [83, 0]
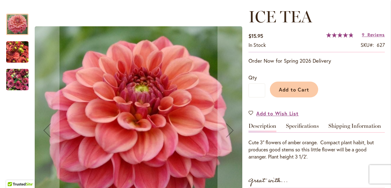
click at [14, 75] on img "ICE TEA" at bounding box center [17, 80] width 22 height 30
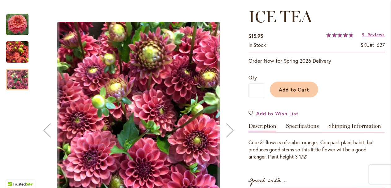
click at [16, 55] on img "ICE TEA" at bounding box center [17, 52] width 22 height 30
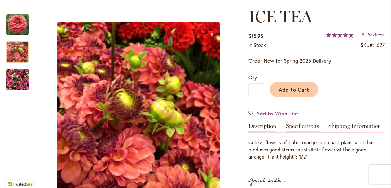
click at [306, 126] on link "Specifications" at bounding box center [302, 127] width 33 height 9
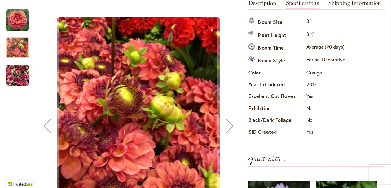
click at [20, 21] on img "ICE TEA" at bounding box center [17, 20] width 22 height 22
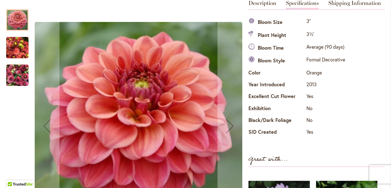
click at [27, 44] on img "ICE TEA" at bounding box center [17, 48] width 22 height 30
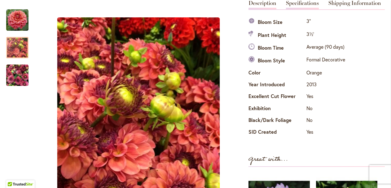
click at [267, 3] on link "Description" at bounding box center [262, 4] width 28 height 9
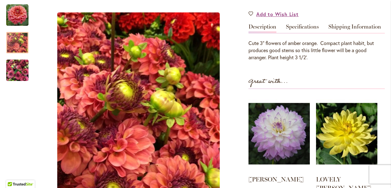
scroll to position [181, 0]
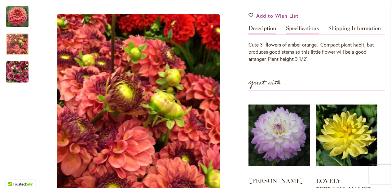
click at [295, 28] on link "Specifications" at bounding box center [302, 29] width 33 height 9
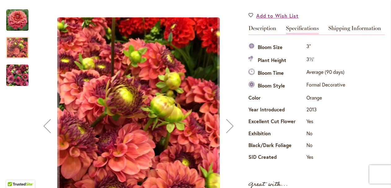
click at [12, 72] on img "ICE TEA" at bounding box center [17, 75] width 22 height 30
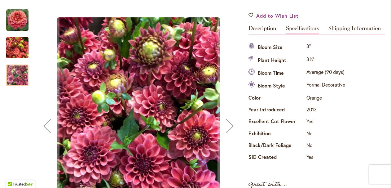
click at [15, 49] on img "ICE TEA" at bounding box center [17, 48] width 22 height 30
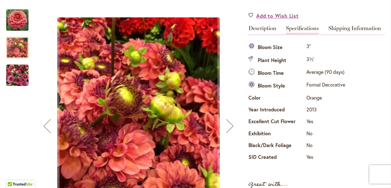
click at [10, 19] on img "ICE TEA" at bounding box center [17, 20] width 22 height 22
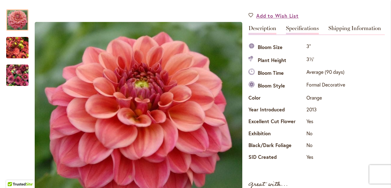
click at [257, 29] on link "Description" at bounding box center [262, 29] width 28 height 9
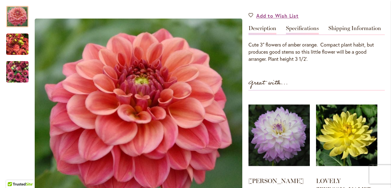
click at [304, 28] on link "Specifications" at bounding box center [302, 29] width 33 height 9
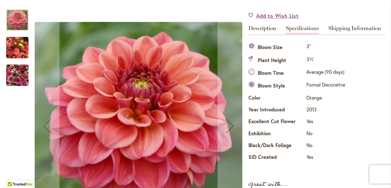
click at [22, 73] on img "ICE TEA" at bounding box center [17, 75] width 22 height 30
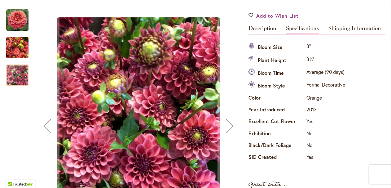
click at [14, 44] on img "ICE TEA" at bounding box center [17, 48] width 22 height 30
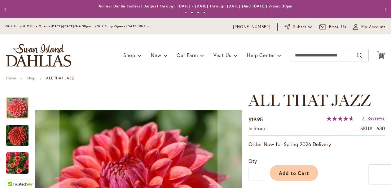
type input "*****"
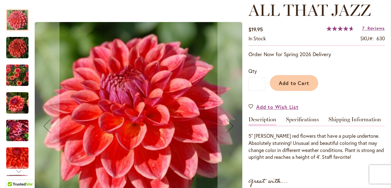
scroll to position [93, 0]
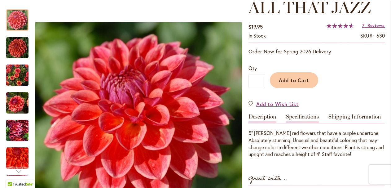
click at [299, 114] on link "Specifications" at bounding box center [302, 118] width 33 height 9
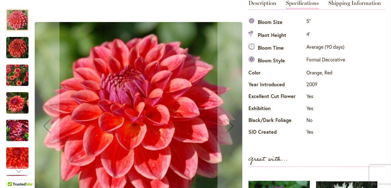
click at [21, 47] on img "ALL THAT JAZZ" at bounding box center [17, 48] width 22 height 22
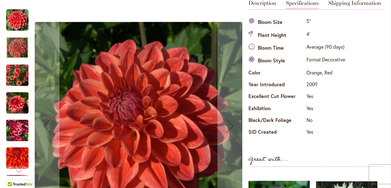
click at [13, 70] on img "ALL THAT JAZZ" at bounding box center [17, 75] width 22 height 30
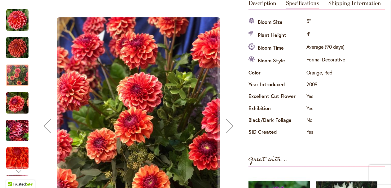
click at [11, 98] on img "ALL THAT JAZZ" at bounding box center [17, 103] width 22 height 30
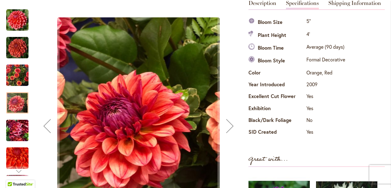
click at [12, 129] on img "ALL THAT JAZZ" at bounding box center [17, 131] width 22 height 30
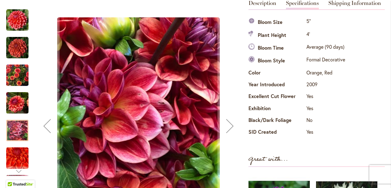
click at [20, 159] on img "ALL THAT JAZZ" at bounding box center [17, 158] width 45 height 40
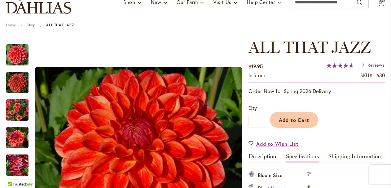
scroll to position [51, 0]
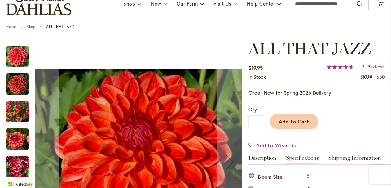
click at [19, 78] on img "ALL THAT JAZZ" at bounding box center [17, 84] width 22 height 22
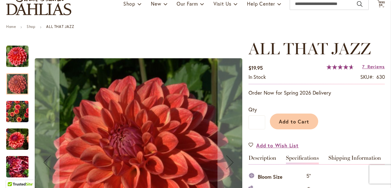
click at [16, 52] on img "ALL THAT JAZZ" at bounding box center [17, 56] width 22 height 22
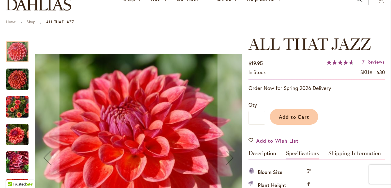
scroll to position [59, 0]
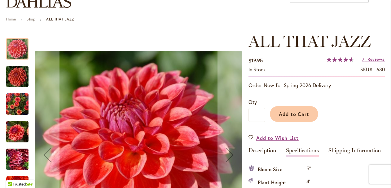
click at [17, 102] on img "ALL THAT JAZZ" at bounding box center [17, 104] width 22 height 30
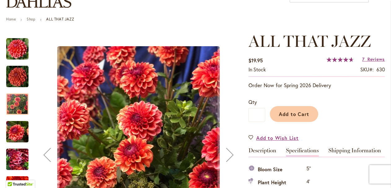
click at [16, 134] on img "ALL THAT JAZZ" at bounding box center [17, 132] width 22 height 30
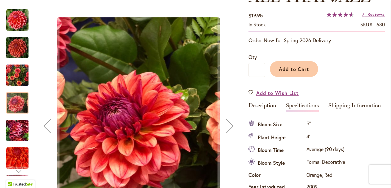
scroll to position [104, 0]
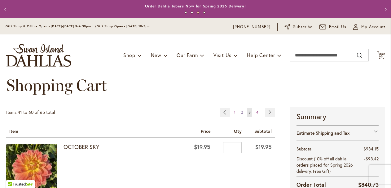
click at [242, 112] on span "2" at bounding box center [242, 112] width 2 height 5
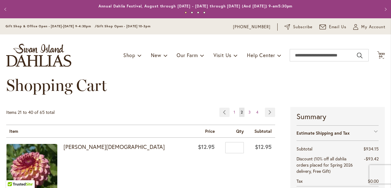
scroll to position [510, 0]
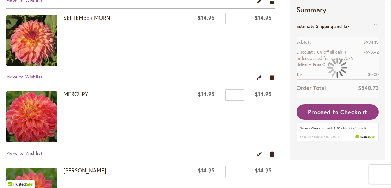
click at [23, 153] on span "Move to Wishlist" at bounding box center [24, 153] width 36 height 6
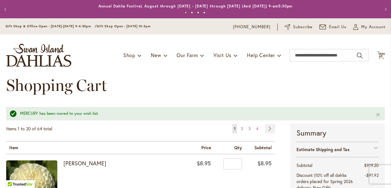
click at [241, 128] on span "2" at bounding box center [242, 128] width 2 height 5
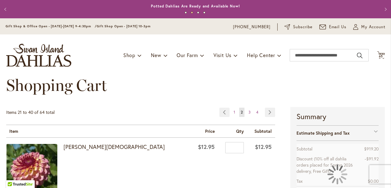
scroll to position [434, 0]
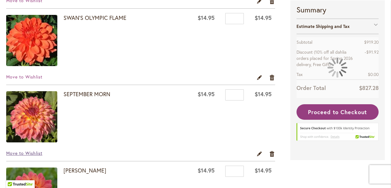
click at [35, 152] on span "Move to Wishlist" at bounding box center [24, 153] width 36 height 6
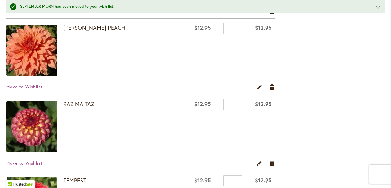
scroll to position [1429, 0]
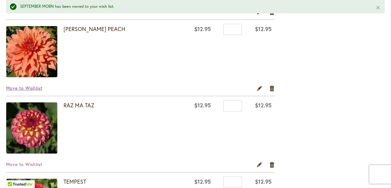
click at [31, 85] on span "Move to Wishlist" at bounding box center [24, 88] width 36 height 6
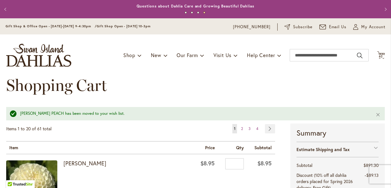
scroll to position [1208, 0]
click at [242, 129] on span "2" at bounding box center [242, 128] width 2 height 5
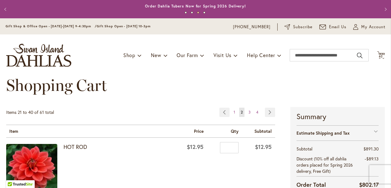
scroll to position [1272, 0]
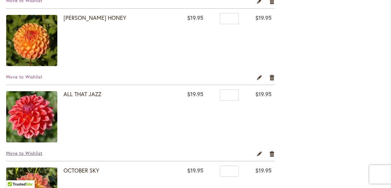
click at [39, 152] on span "Move to Wishlist" at bounding box center [24, 153] width 36 height 6
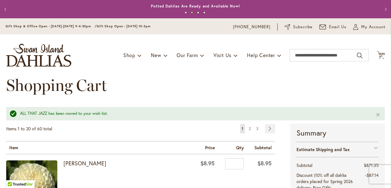
scroll to position [1567, 0]
click at [250, 129] on span "2" at bounding box center [250, 128] width 2 height 5
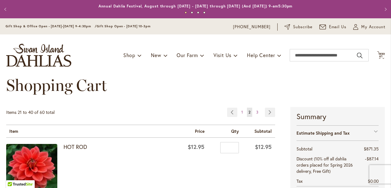
scroll to position [662, 0]
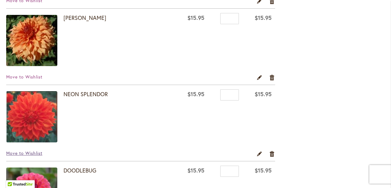
click at [40, 154] on span "Move to Wishlist" at bounding box center [24, 153] width 36 height 6
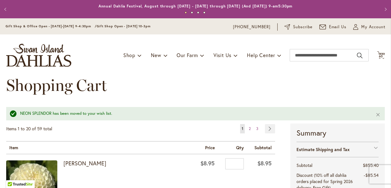
scroll to position [1440, 0]
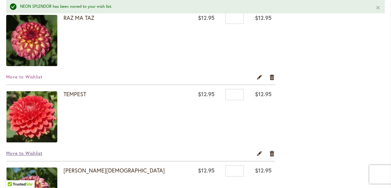
click at [19, 152] on span "Move to Wishlist" at bounding box center [24, 153] width 36 height 6
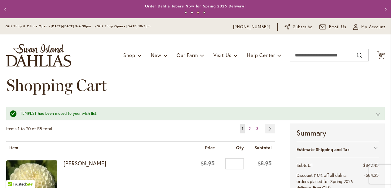
scroll to position [1516, 0]
click at [251, 128] on link "Page 2" at bounding box center [249, 128] width 5 height 9
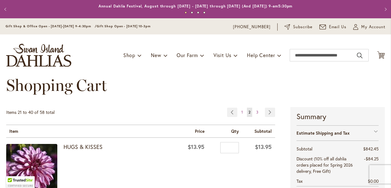
scroll to position [586, 0]
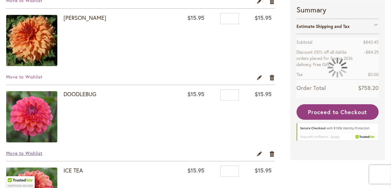
click at [25, 150] on span "Move to Wishlist" at bounding box center [24, 153] width 36 height 6
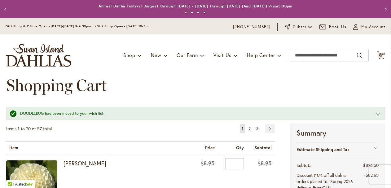
click at [250, 127] on span "2" at bounding box center [250, 128] width 2 height 5
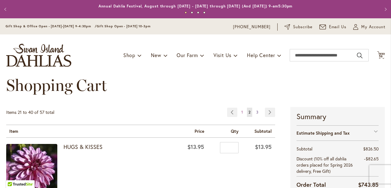
click at [258, 112] on link "Page 3" at bounding box center [257, 111] width 5 height 9
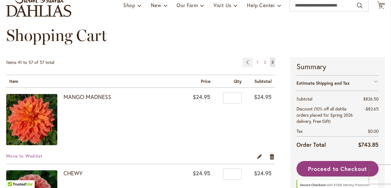
scroll to position [50, 0]
click at [91, 97] on link "MANGO MADNESS" at bounding box center [87, 96] width 48 height 7
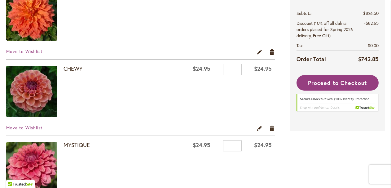
scroll to position [159, 0]
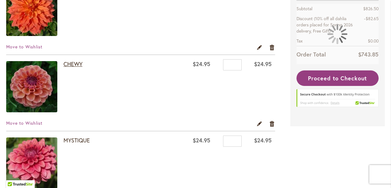
click at [68, 66] on link "CHEWY" at bounding box center [72, 63] width 19 height 7
click at [77, 143] on link "MYSTIQUE" at bounding box center [76, 139] width 26 height 7
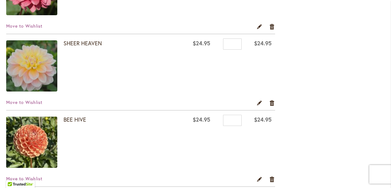
scroll to position [336, 0]
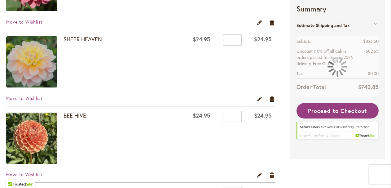
click at [73, 117] on link "BEE HIVE" at bounding box center [74, 114] width 23 height 7
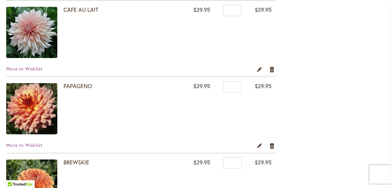
scroll to position [519, 0]
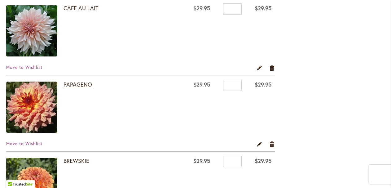
click at [72, 84] on link "PAPAGENO" at bounding box center [77, 84] width 28 height 7
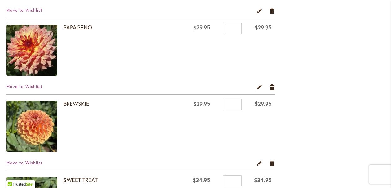
scroll to position [577, 0]
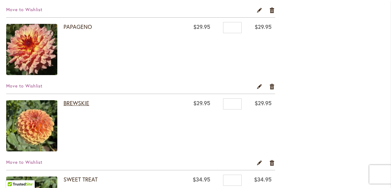
click at [73, 103] on link "BREWSKIE" at bounding box center [76, 102] width 26 height 7
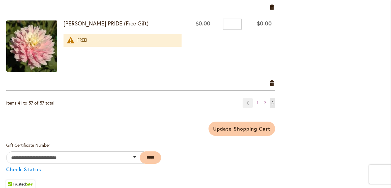
scroll to position [1349, 0]
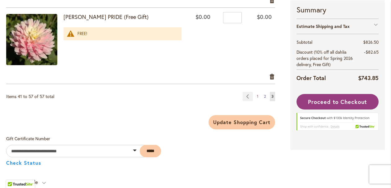
click at [265, 97] on span "2" at bounding box center [265, 96] width 2 height 5
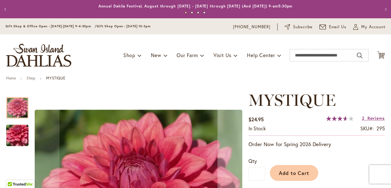
type input "*****"
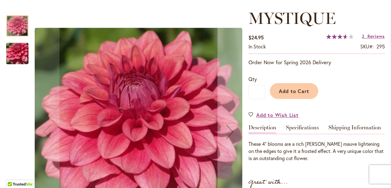
scroll to position [89, 0]
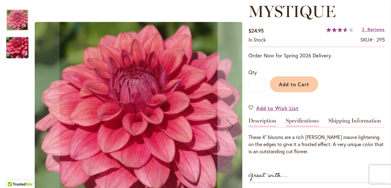
click at [293, 120] on link "Specifications" at bounding box center [302, 122] width 33 height 9
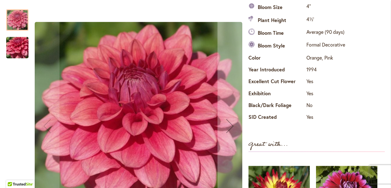
scroll to position [210, 0]
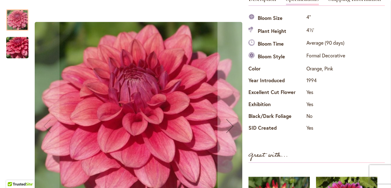
click at [20, 48] on img "MYSTIQUE" at bounding box center [17, 47] width 45 height 33
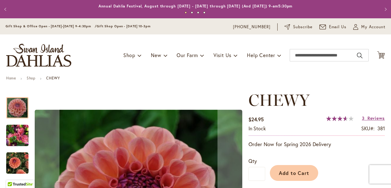
type input "*****"
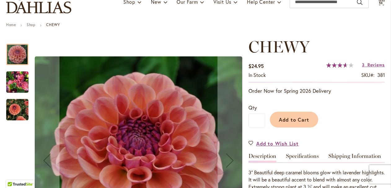
scroll to position [81, 0]
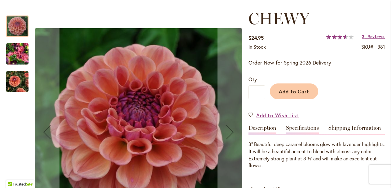
click at [299, 128] on link "Specifications" at bounding box center [302, 129] width 33 height 9
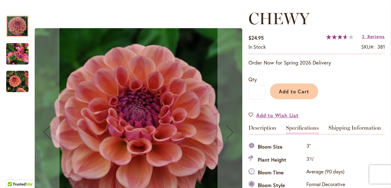
scroll to position [206, 0]
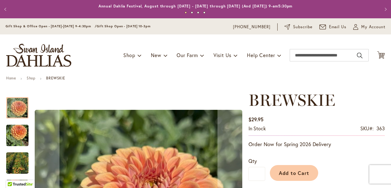
type input "*****"
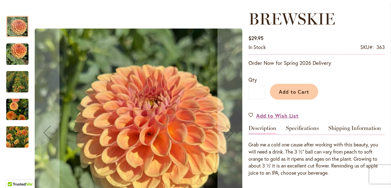
scroll to position [86, 0]
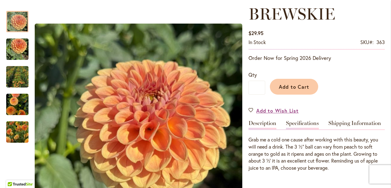
click at [306, 127] on link "Specifications" at bounding box center [302, 124] width 33 height 9
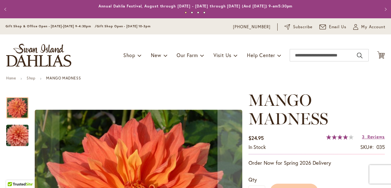
type input "*****"
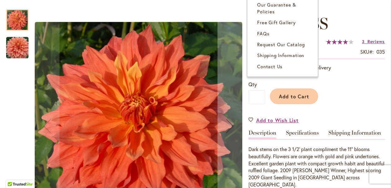
scroll to position [95, 0]
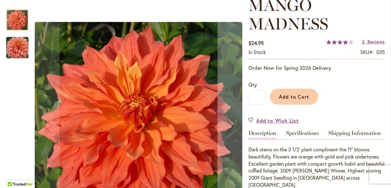
click at [293, 132] on link "Specifications" at bounding box center [302, 134] width 33 height 9
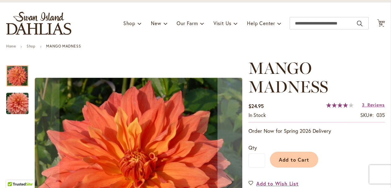
scroll to position [29, 0]
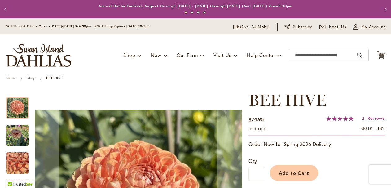
type input "*****"
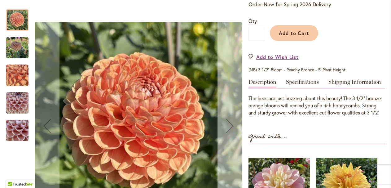
scroll to position [141, 0]
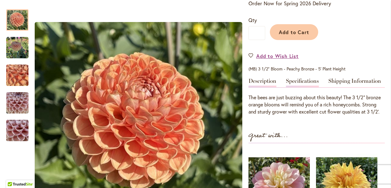
click at [299, 84] on link "Specifications" at bounding box center [302, 82] width 33 height 9
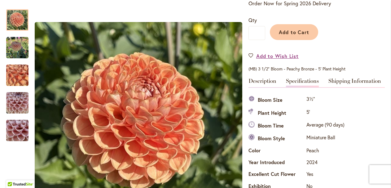
scroll to position [218, 0]
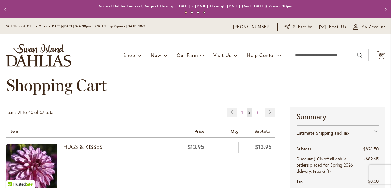
scroll to position [173, 0]
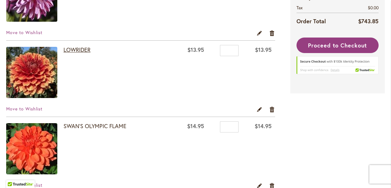
click link "LOWRIDER"
click link "SWAN'S OLYMPIC FLAME"
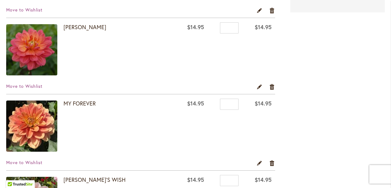
scroll to position [351, 0]
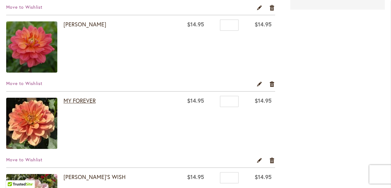
click link "MY FOREVER"
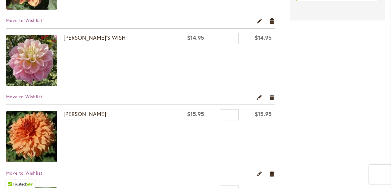
scroll to position [494, 0]
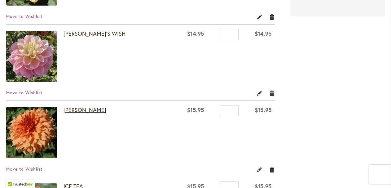
click link "[PERSON_NAME]"
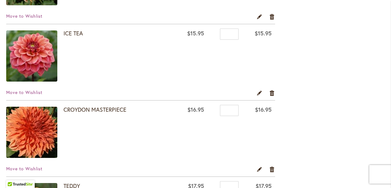
scroll to position [648, 0]
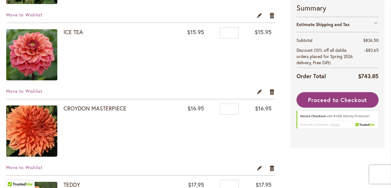
click link "CROYDON MASTERPIECE"
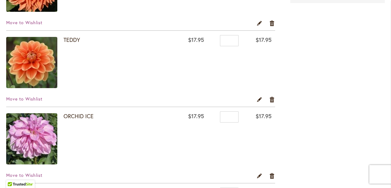
scroll to position [799, 0]
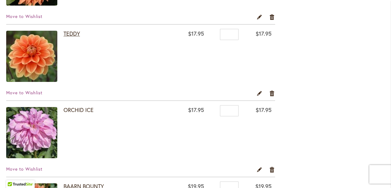
click link "TEDDY"
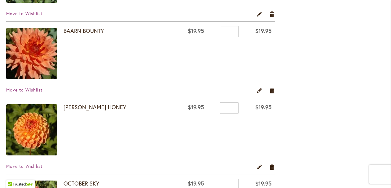
scroll to position [957, 0]
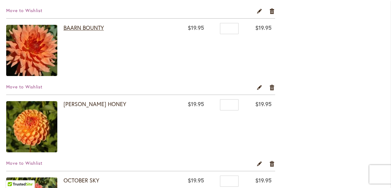
click link "BAARN BOUNTY"
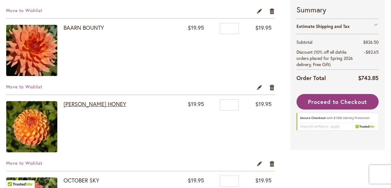
click link "[PERSON_NAME] HONEY"
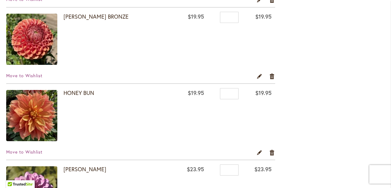
scroll to position [1349, 0]
click link "HONEY BUN"
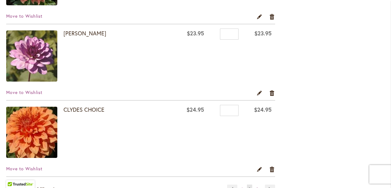
scroll to position [1486, 0]
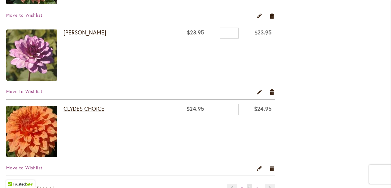
click link "CLYDES CHOICE"
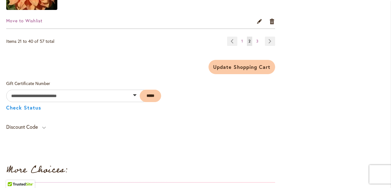
scroll to position [1633, 0]
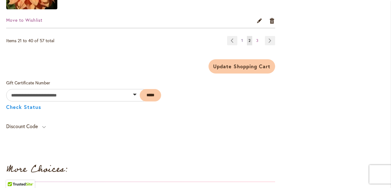
click link "Page 1"
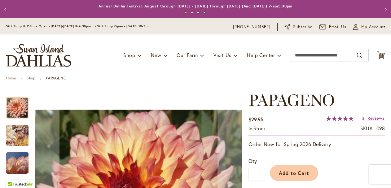
type input "*****"
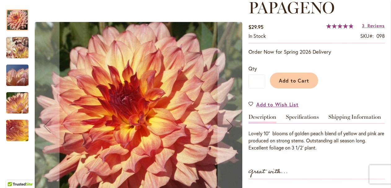
scroll to position [92, 0]
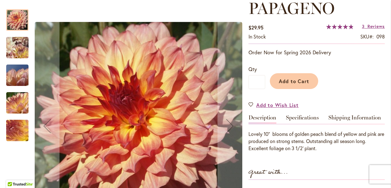
click at [18, 22] on div at bounding box center [17, 19] width 22 height 21
click at [21, 52] on img "Papageno" at bounding box center [17, 47] width 44 height 43
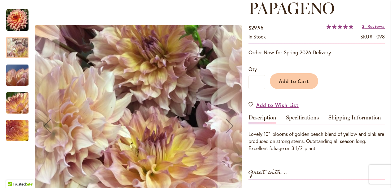
click at [20, 78] on img "Papageno" at bounding box center [17, 75] width 45 height 33
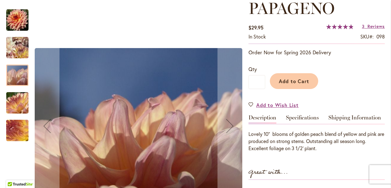
click at [21, 98] on img "Papageno" at bounding box center [17, 102] width 45 height 33
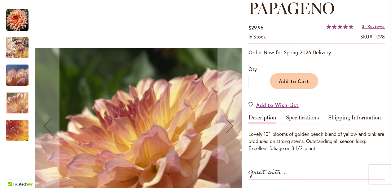
click at [23, 133] on img "Papageno" at bounding box center [17, 130] width 45 height 33
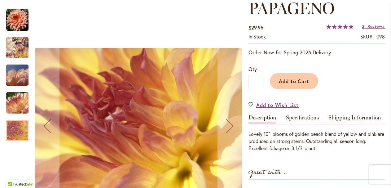
click at [15, 25] on img "Papageno" at bounding box center [17, 20] width 22 height 22
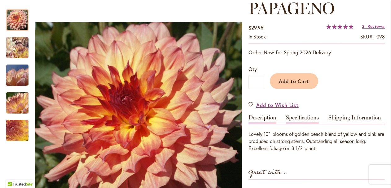
click at [298, 118] on link "Specifications" at bounding box center [302, 119] width 33 height 9
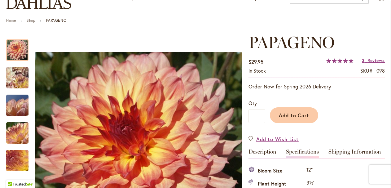
scroll to position [54, 0]
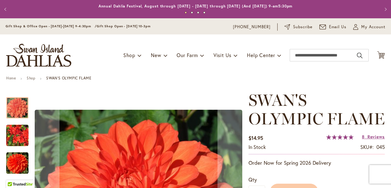
type input "*****"
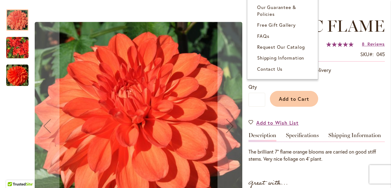
scroll to position [100, 0]
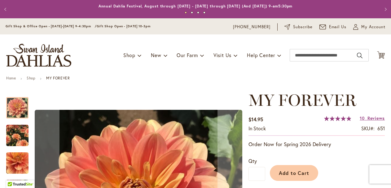
type input "*****"
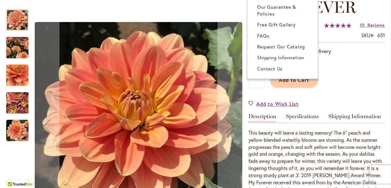
scroll to position [94, 0]
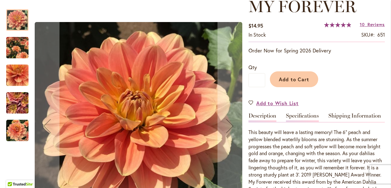
click at [299, 117] on link "Specifications" at bounding box center [302, 117] width 33 height 9
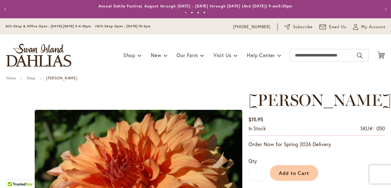
type input "*****"
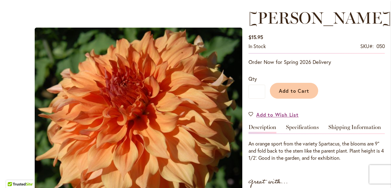
scroll to position [82, 0]
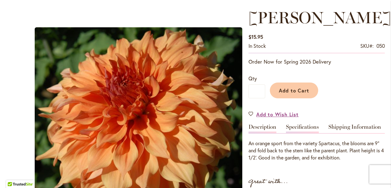
click at [314, 126] on link "Specifications" at bounding box center [302, 128] width 33 height 9
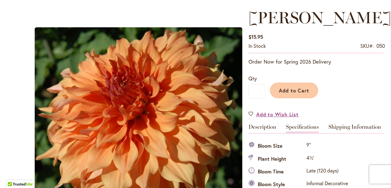
scroll to position [206, 0]
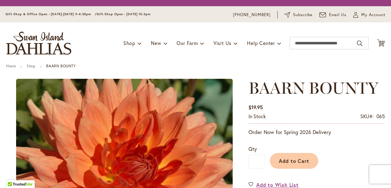
type input "*****"
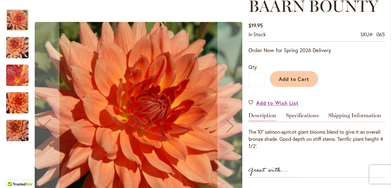
scroll to position [98, 0]
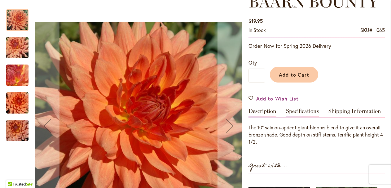
click at [300, 110] on link "Specifications" at bounding box center [302, 112] width 33 height 9
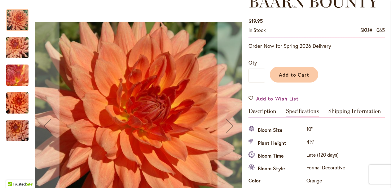
scroll to position [206, 0]
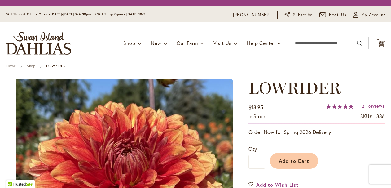
type input "*****"
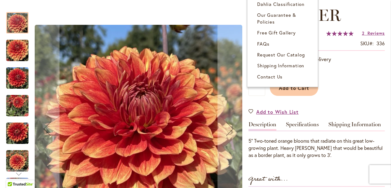
scroll to position [88, 0]
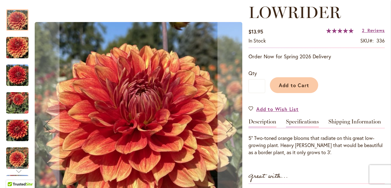
click at [295, 121] on link "Specifications" at bounding box center [302, 123] width 33 height 9
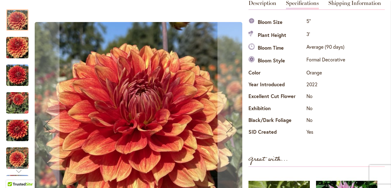
click at [19, 46] on img "Lowrider" at bounding box center [17, 48] width 22 height 30
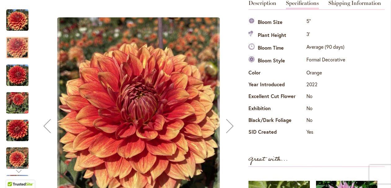
click at [20, 76] on img "Lowrider" at bounding box center [17, 75] width 22 height 30
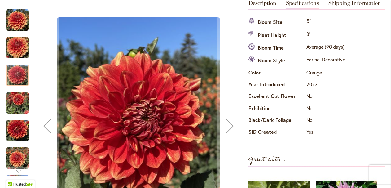
click at [20, 104] on img "Lowrider" at bounding box center [17, 103] width 22 height 30
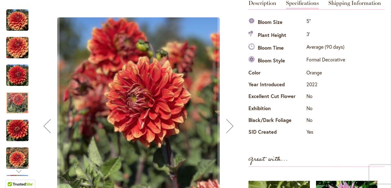
click at [22, 133] on img "Lowrider" at bounding box center [17, 131] width 22 height 30
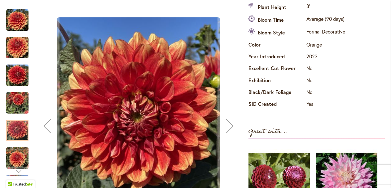
scroll to position [237, 0]
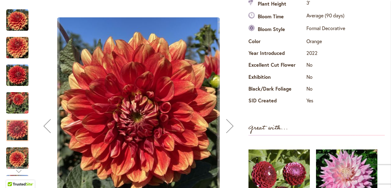
click at [20, 156] on img "Lowrider" at bounding box center [17, 158] width 22 height 30
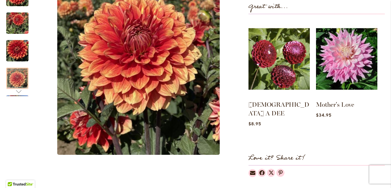
scroll to position [337, 0]
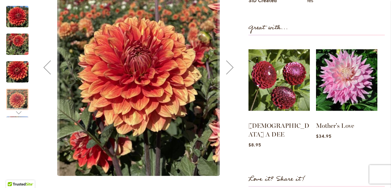
click at [19, 108] on div "Next" at bounding box center [17, 112] width 9 height 9
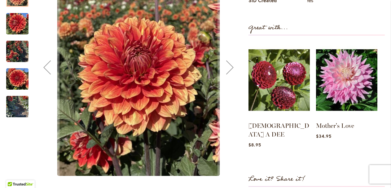
click at [17, 46] on img "Lowrider" at bounding box center [17, 52] width 22 height 30
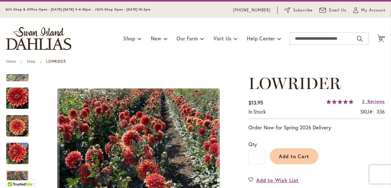
scroll to position [0, 0]
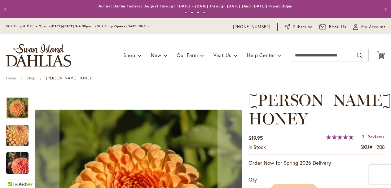
type input "*****"
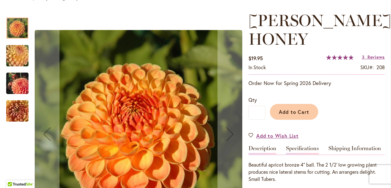
click at [301, 149] on link "Specifications" at bounding box center [302, 149] width 33 height 9
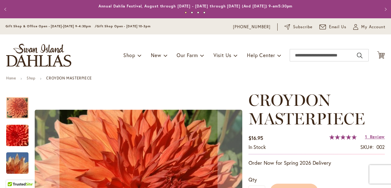
type input "*****"
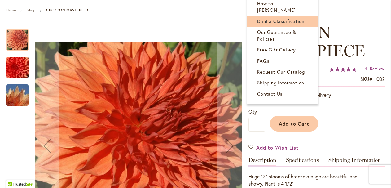
scroll to position [89, 0]
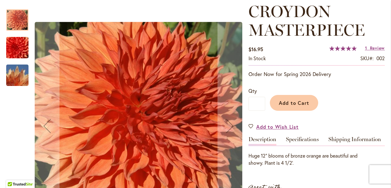
click at [23, 78] on img "CROYDON MASTERPIECE" at bounding box center [17, 75] width 45 height 30
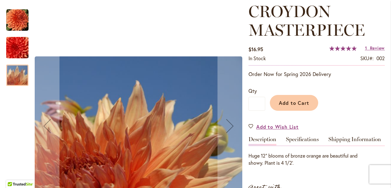
click at [10, 44] on img "CROYDON MASTERPIECE" at bounding box center [17, 48] width 45 height 30
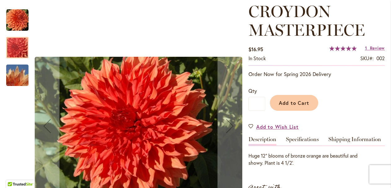
click at [17, 11] on img "CROYDON MASTERPIECE" at bounding box center [17, 20] width 22 height 22
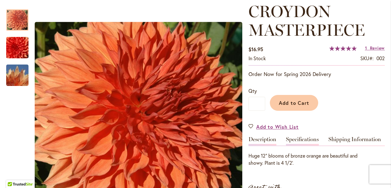
click at [307, 138] on link "Specifications" at bounding box center [302, 140] width 33 height 9
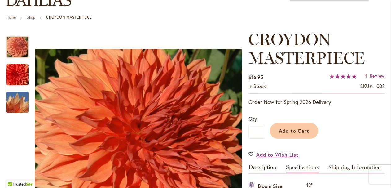
scroll to position [60, 0]
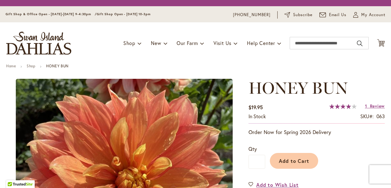
type input "*****"
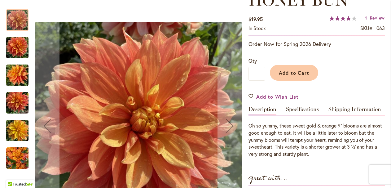
scroll to position [102, 0]
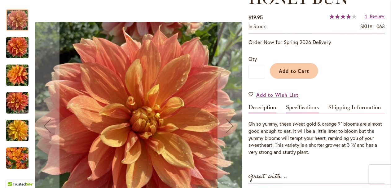
click at [294, 108] on link "Specifications" at bounding box center [302, 108] width 33 height 9
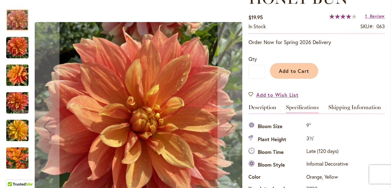
scroll to position [206, 0]
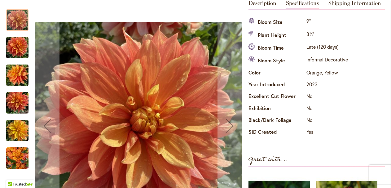
click at [15, 156] on img "Honey Bun" at bounding box center [17, 158] width 22 height 30
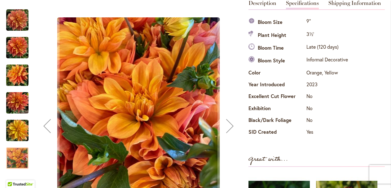
click at [15, 124] on img "Honey Bun" at bounding box center [17, 131] width 22 height 30
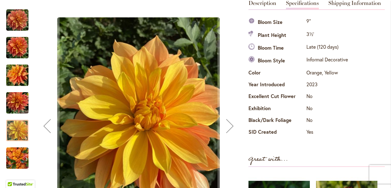
click at [18, 98] on img "Honey Bun" at bounding box center [17, 103] width 22 height 30
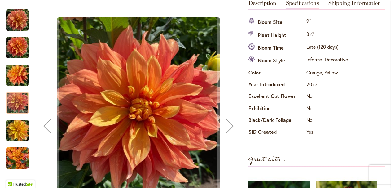
click at [21, 67] on img "Honey Bun" at bounding box center [17, 75] width 22 height 30
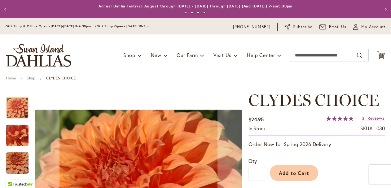
type input "*****"
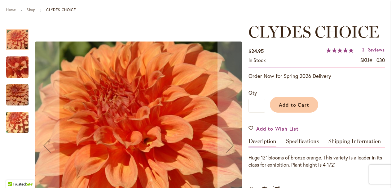
scroll to position [79, 0]
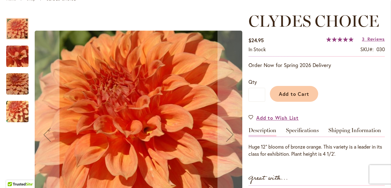
click at [297, 126] on div "CLYDES CHOICE $24.95 In stock SKU 030 Rating: 100 % of 100 3 Reviews Add Your R…" at bounding box center [316, 175] width 136 height 327
click at [299, 131] on link "Specifications" at bounding box center [302, 131] width 33 height 9
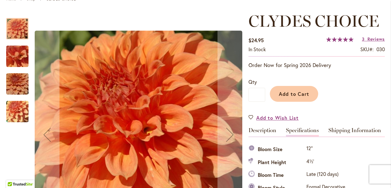
scroll to position [206, 0]
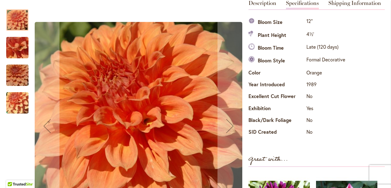
click at [17, 99] on img "Clyde's Choice" at bounding box center [17, 102] width 45 height 33
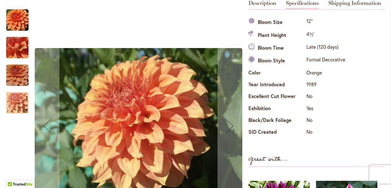
click at [13, 70] on img "Clyde's Choice" at bounding box center [17, 75] width 45 height 30
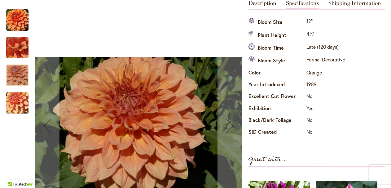
click at [15, 43] on img "Clyde's Choice" at bounding box center [17, 47] width 45 height 33
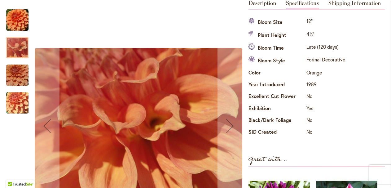
click at [18, 20] on img "Clyde's Choice" at bounding box center [17, 20] width 22 height 22
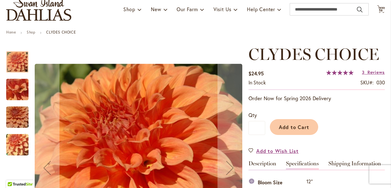
scroll to position [46, 0]
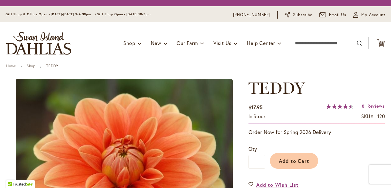
type input "*****"
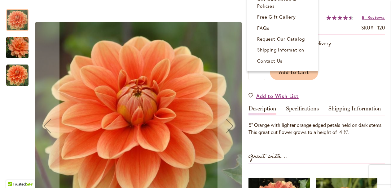
scroll to position [101, 0]
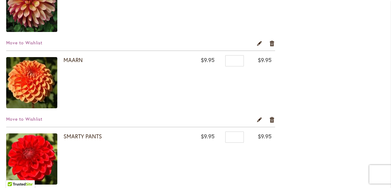
scroll to position [548, 0]
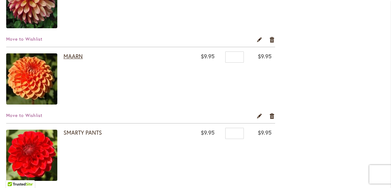
click at [75, 57] on link "MAARN" at bounding box center [72, 55] width 19 height 7
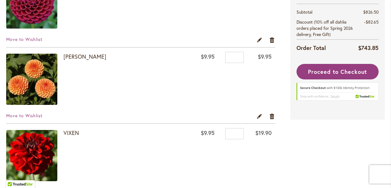
click at [75, 57] on link "[PERSON_NAME]" at bounding box center [84, 56] width 43 height 7
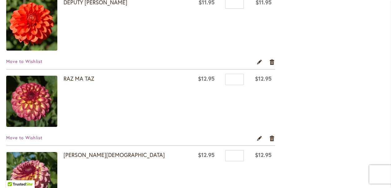
scroll to position [1365, 0]
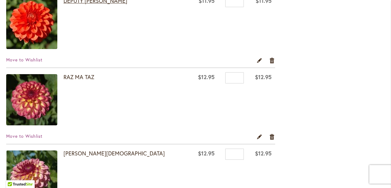
click at [74, 3] on link "DEPUTY [PERSON_NAME]" at bounding box center [95, 0] width 64 height 7
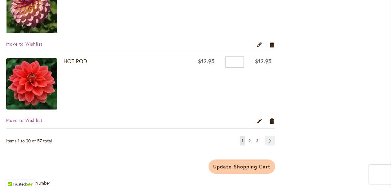
scroll to position [849, 0]
click at [218, 102] on td "Qty *" at bounding box center [232, 84] width 29 height 65
click at [251, 141] on link "Page 2" at bounding box center [249, 140] width 5 height 9
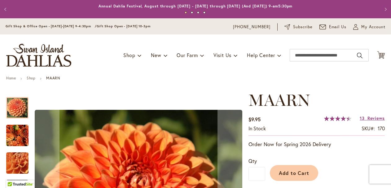
type input "*****"
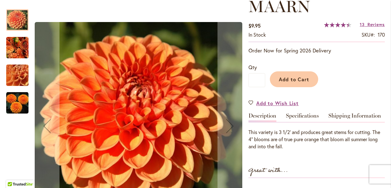
scroll to position [94, 0]
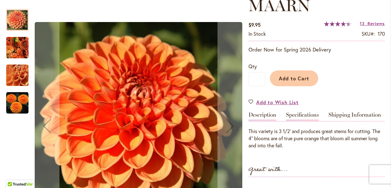
click at [294, 115] on link "Specifications" at bounding box center [302, 116] width 33 height 9
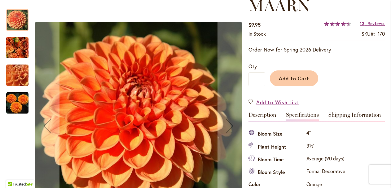
scroll to position [206, 0]
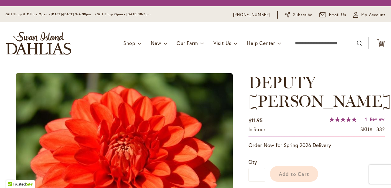
type input "*****"
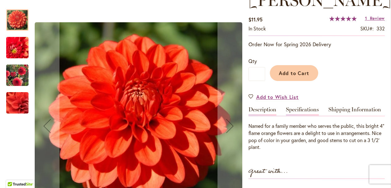
click at [296, 107] on link "Specifications" at bounding box center [302, 111] width 33 height 9
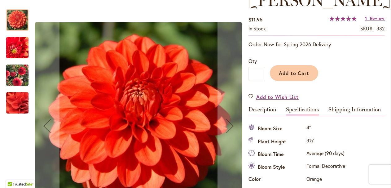
scroll to position [206, 0]
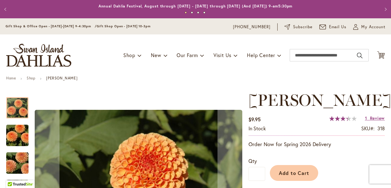
type input "*****"
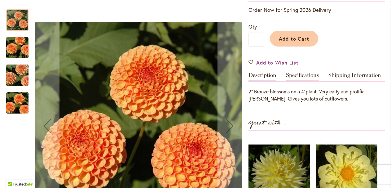
click at [299, 73] on link "Specifications" at bounding box center [302, 76] width 33 height 9
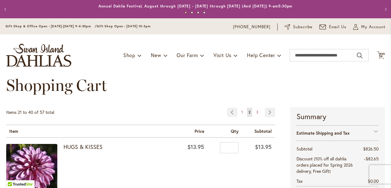
scroll to position [1500, 0]
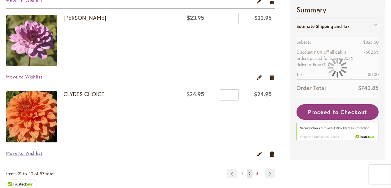
click at [37, 155] on span "Move to Wishlist" at bounding box center [24, 153] width 36 height 6
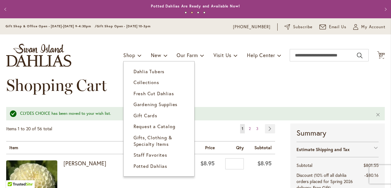
scroll to position [1362, 0]
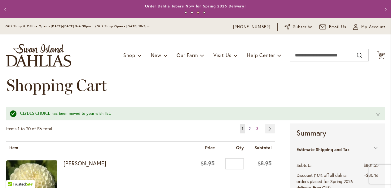
click at [250, 129] on span "2" at bounding box center [250, 128] width 2 height 5
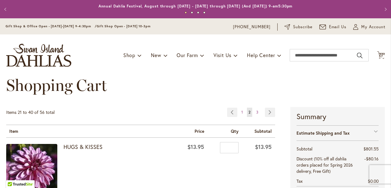
scroll to position [662, 0]
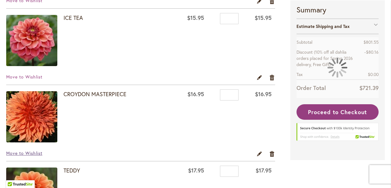
click at [29, 152] on span "Move to Wishlist" at bounding box center [24, 153] width 36 height 6
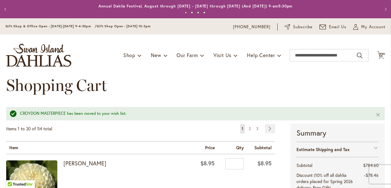
scroll to position [1609, 0]
click at [249, 129] on span "2" at bounding box center [250, 128] width 2 height 5
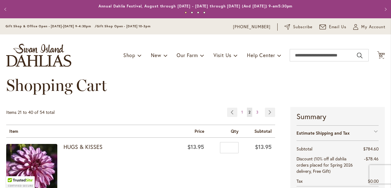
scroll to position [129, 0]
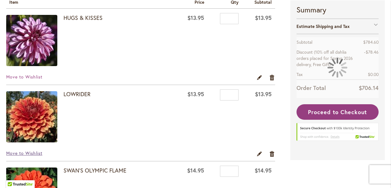
click at [33, 152] on span "Move to Wishlist" at bounding box center [24, 153] width 36 height 6
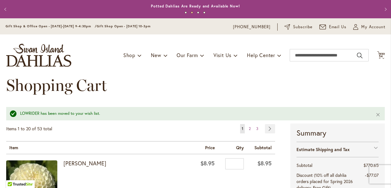
scroll to position [430, 0]
click at [251, 129] on link "Page 2" at bounding box center [249, 128] width 5 height 9
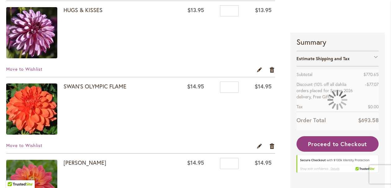
scroll to position [86, 0]
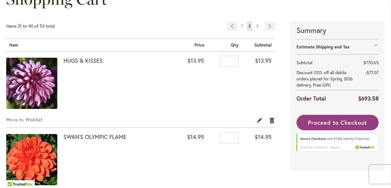
click at [258, 27] on span "3" at bounding box center [257, 26] width 2 height 5
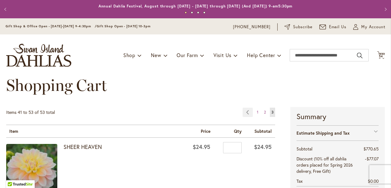
scroll to position [281, 0]
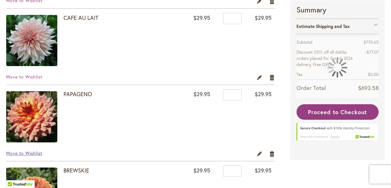
click at [15, 153] on span "Move to Wishlist" at bounding box center [24, 153] width 36 height 6
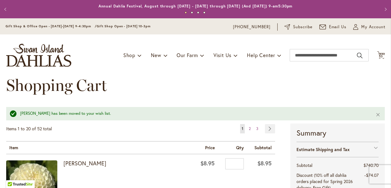
scroll to position [687, 0]
click at [250, 129] on span "2" at bounding box center [250, 128] width 2 height 5
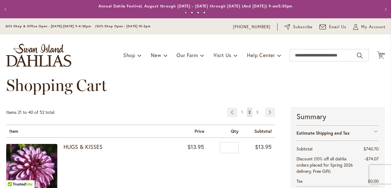
scroll to position [1348, 0]
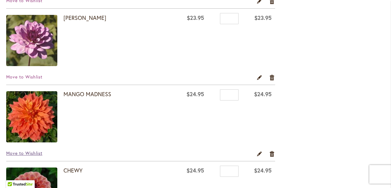
click at [37, 152] on span "Move to Wishlist" at bounding box center [24, 153] width 36 height 6
